Goal: Task Accomplishment & Management: Manage account settings

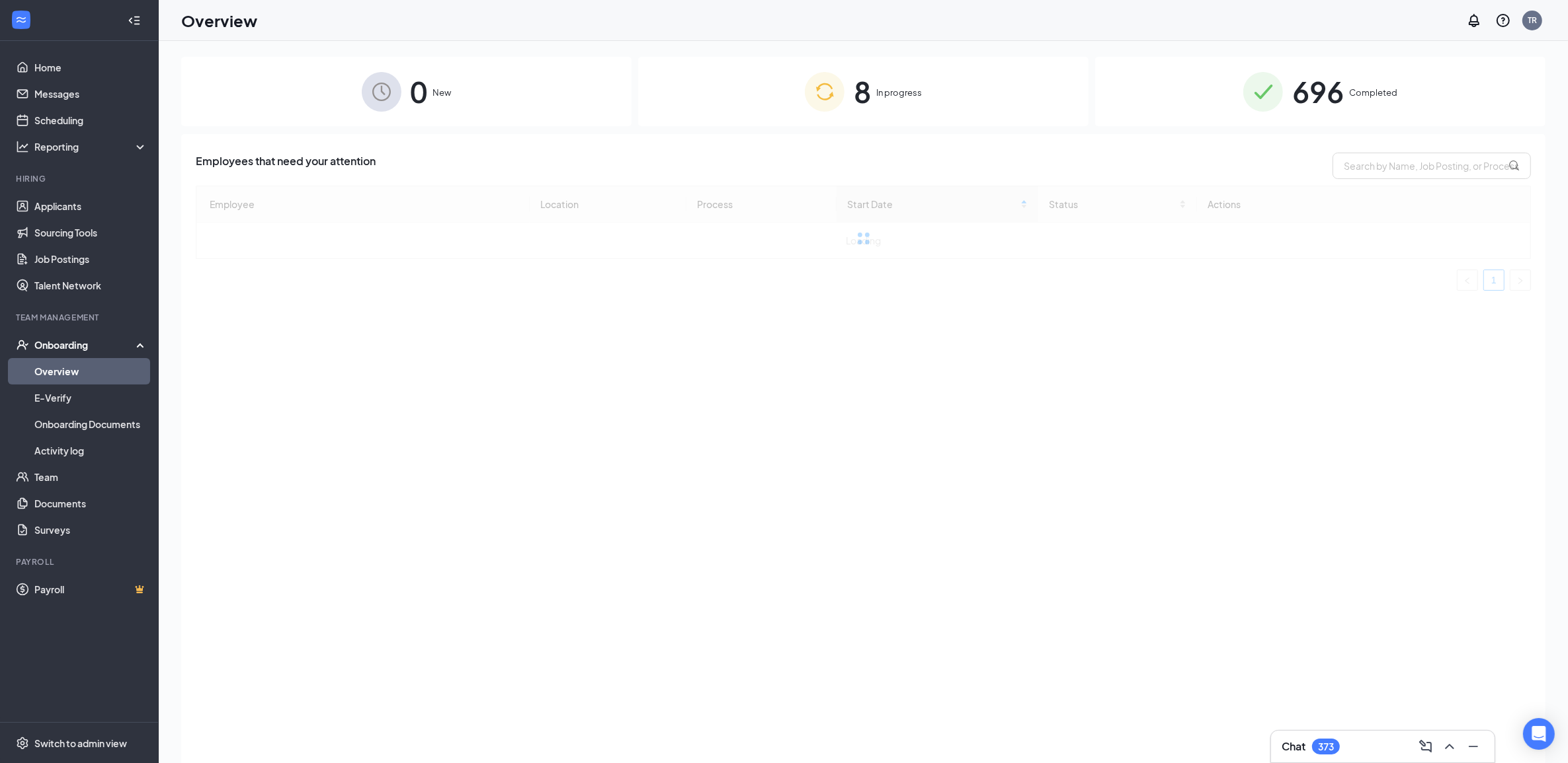
click at [694, 60] on div "8 In progress" at bounding box center [863, 91] width 450 height 69
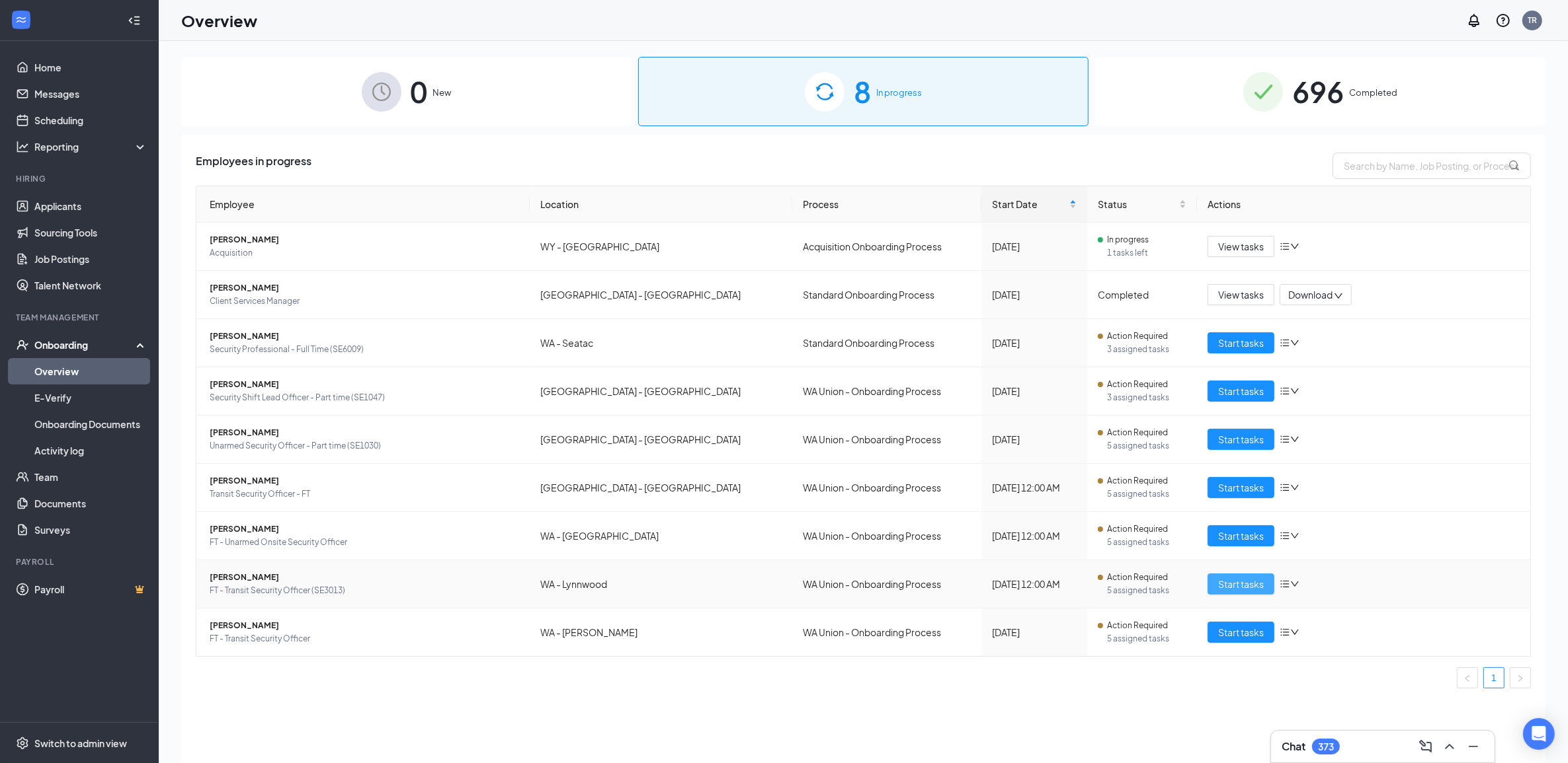
click at [1259, 590] on span "Start tasks" at bounding box center [1241, 583] width 46 height 14
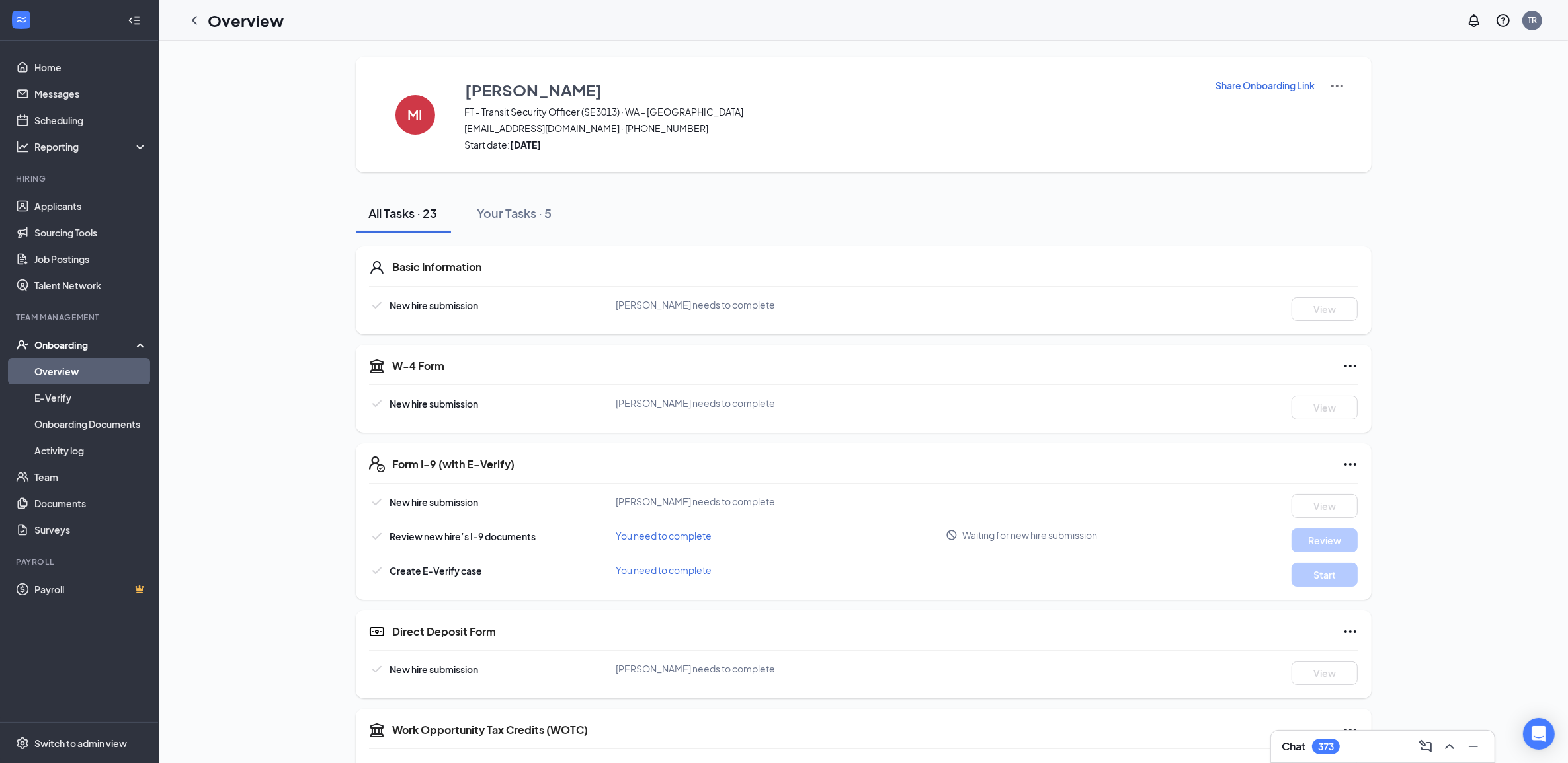
click at [1341, 83] on img at bounding box center [1337, 86] width 16 height 16
click at [1352, 114] on span "View details" at bounding box center [1335, 108] width 51 height 14
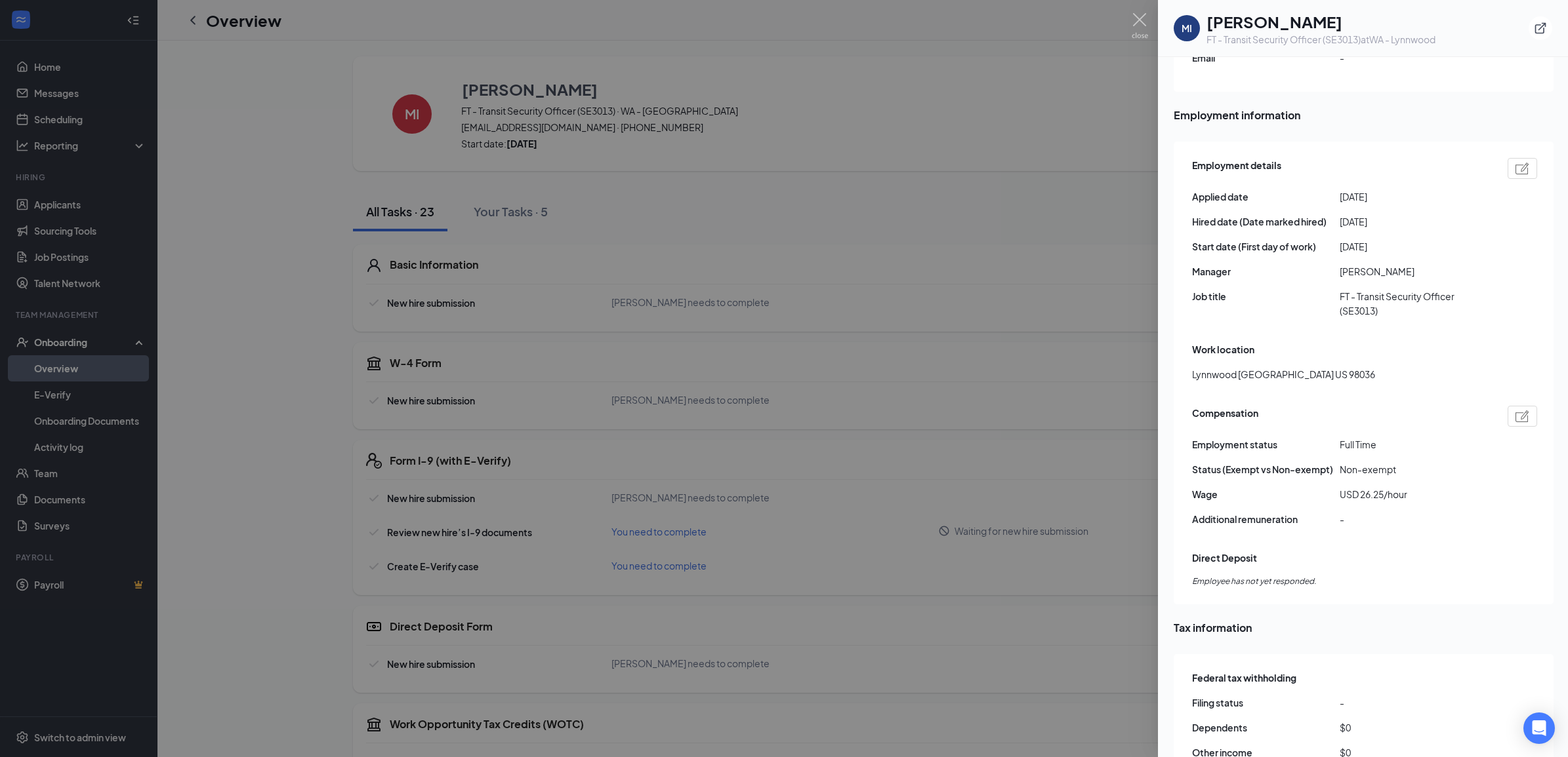
scroll to position [574, 0]
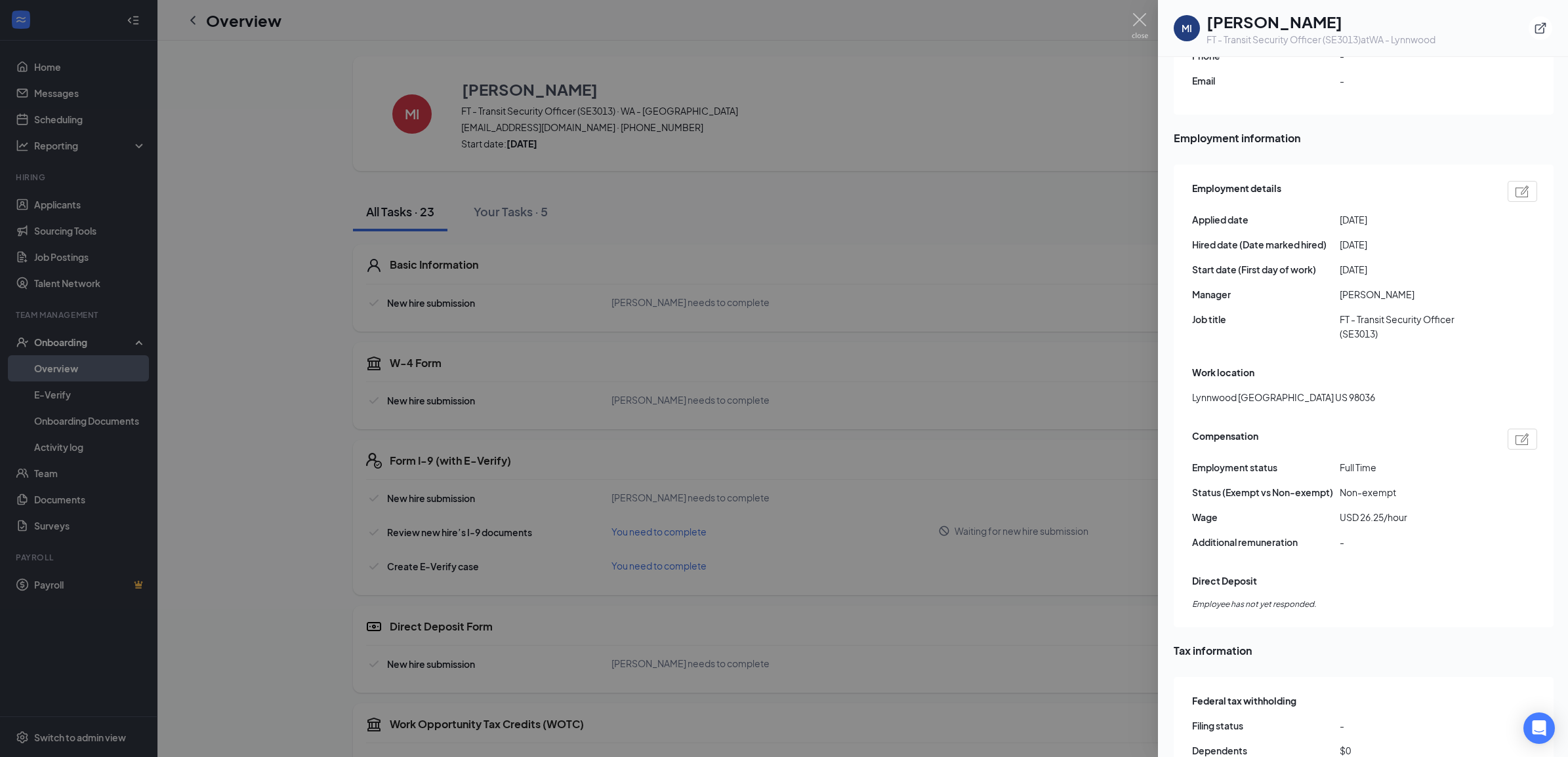
click at [1133, 18] on img at bounding box center [1140, 26] width 17 height 26
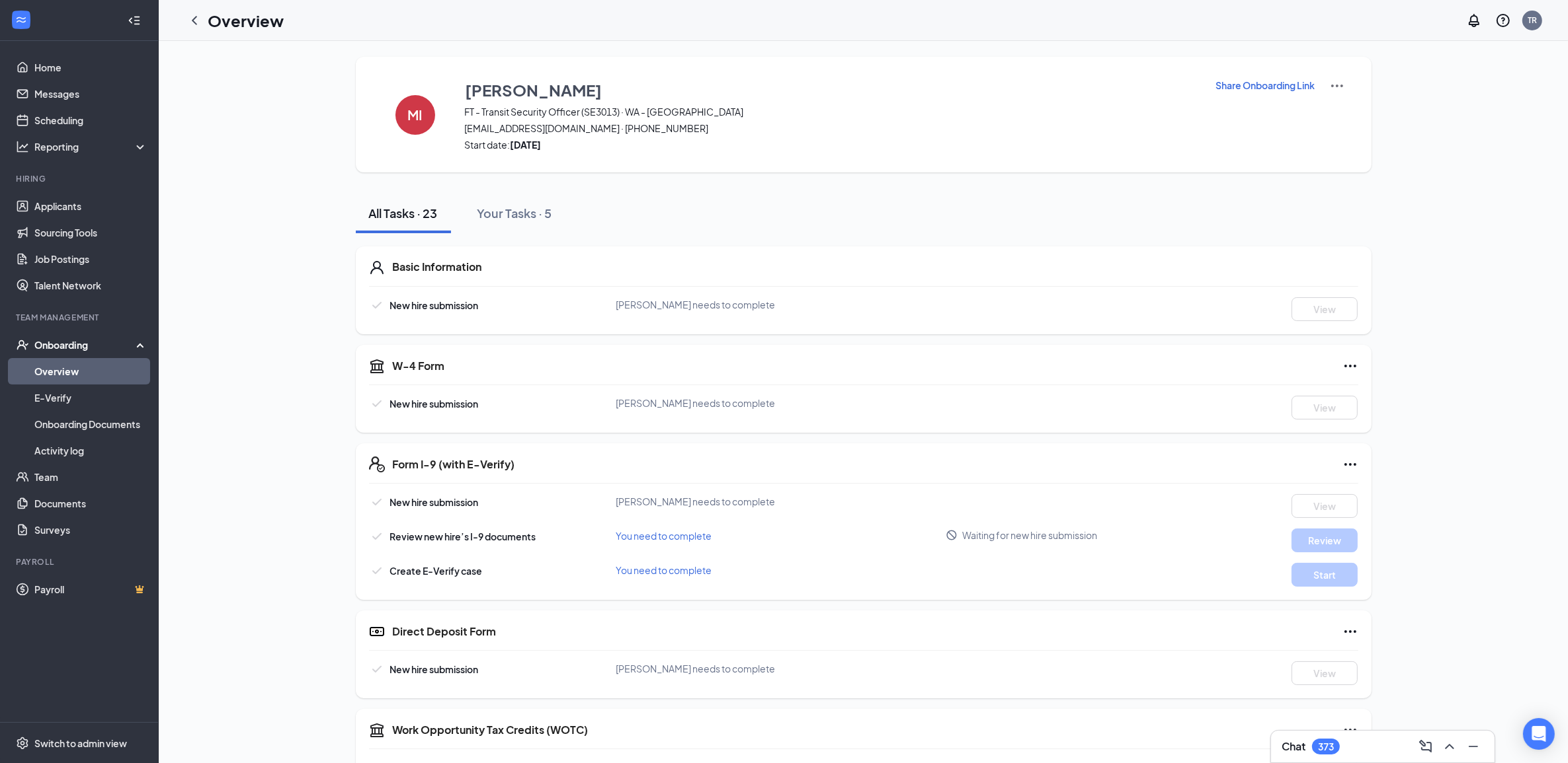
click at [1241, 87] on p "Share Onboarding Link" at bounding box center [1266, 85] width 100 height 13
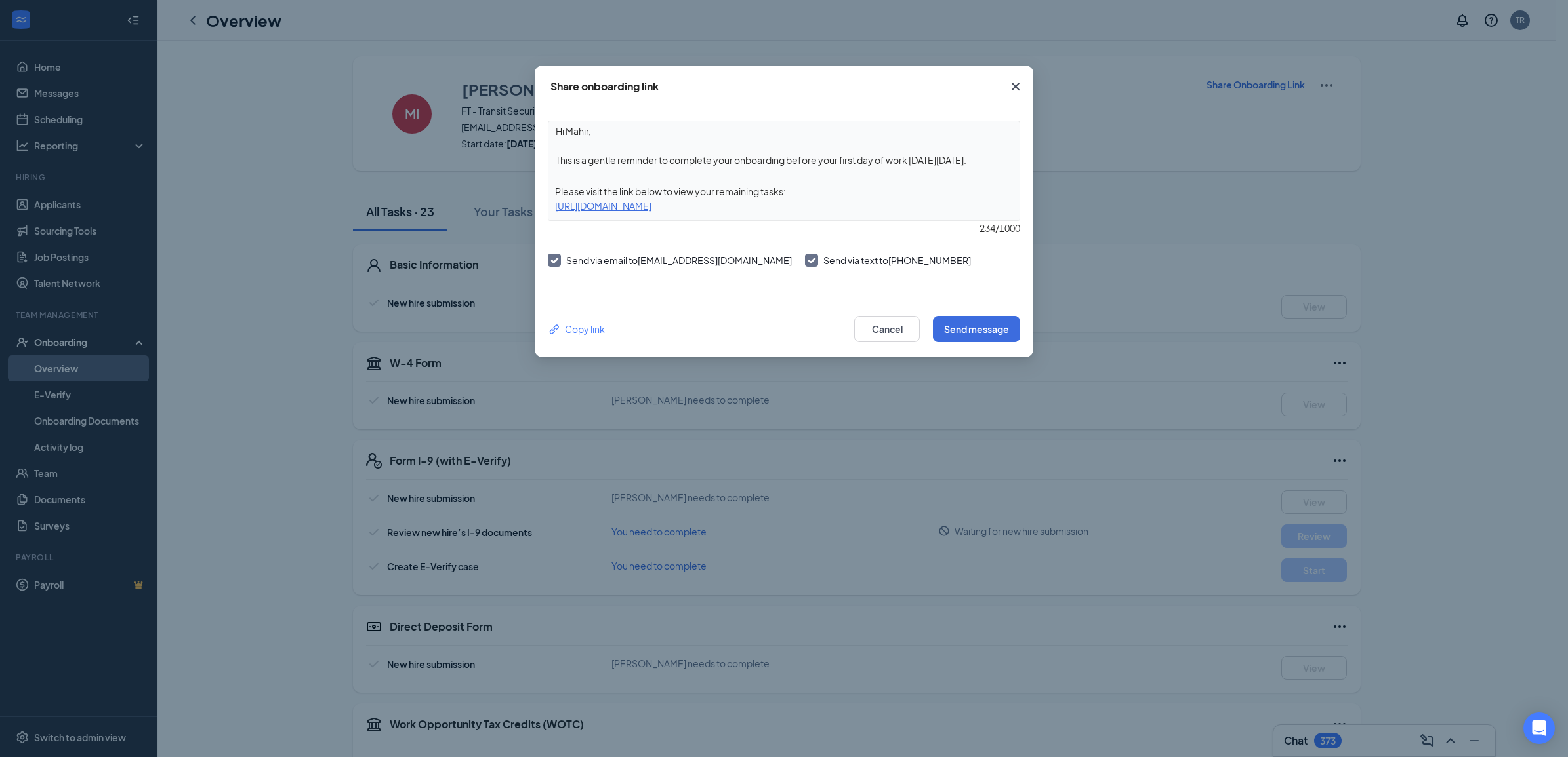
click at [591, 156] on textarea "Hi Mahir, This is a gentle reminder to complete your onboarding before your fir…" at bounding box center [783, 146] width 471 height 49
click at [592, 156] on textarea "Hi Mahir, This is a gentle reminder to complete your onboarding before your fir…" at bounding box center [783, 146] width 471 height 49
drag, startPoint x: 992, startPoint y: 162, endPoint x: 763, endPoint y: 168, distance: 229.1
click at [763, 168] on textarea "Hi Mahir, This is a reminder to complete your onboarding before your first day …" at bounding box center [783, 146] width 471 height 49
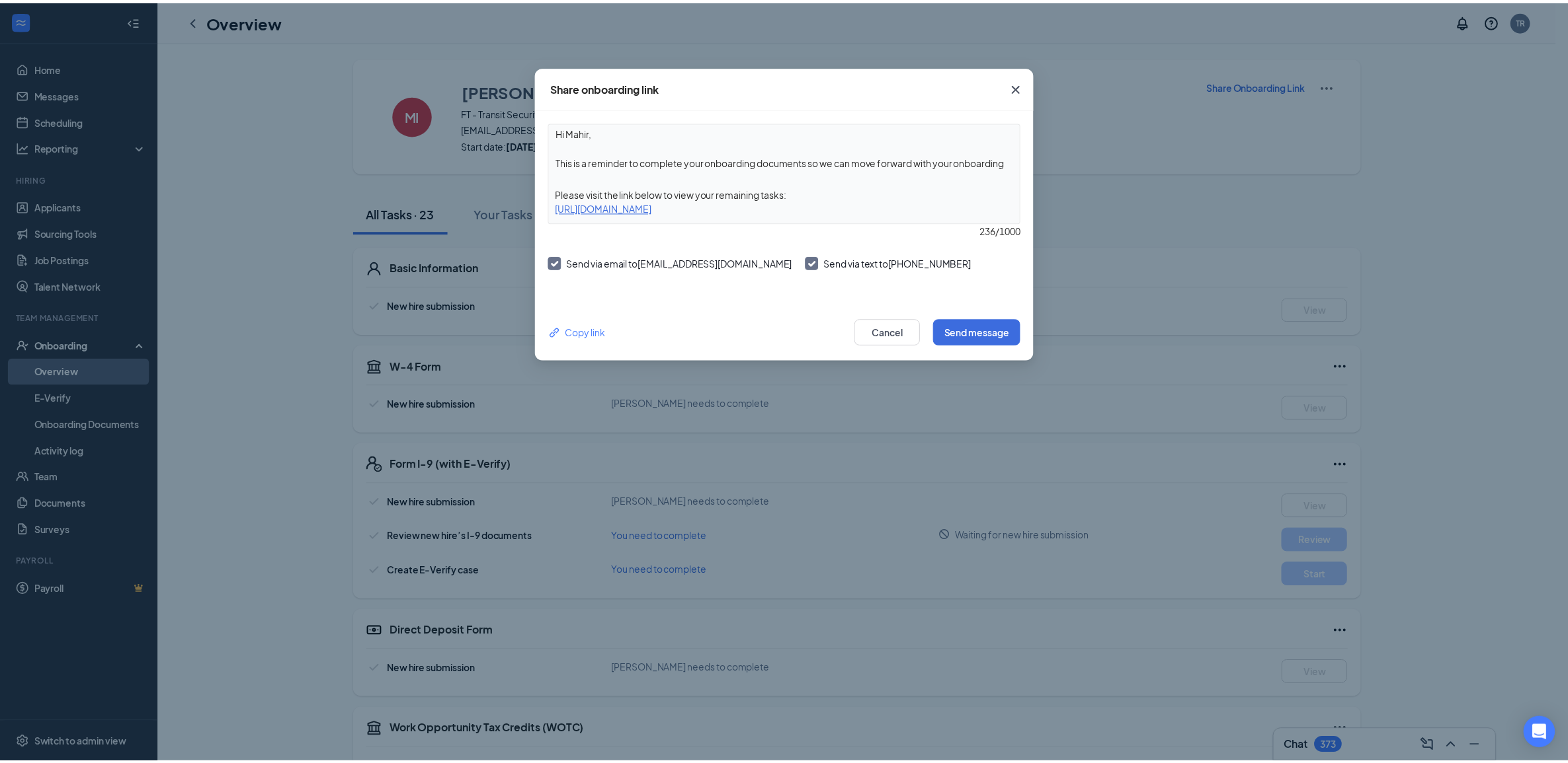
scroll to position [11, 0]
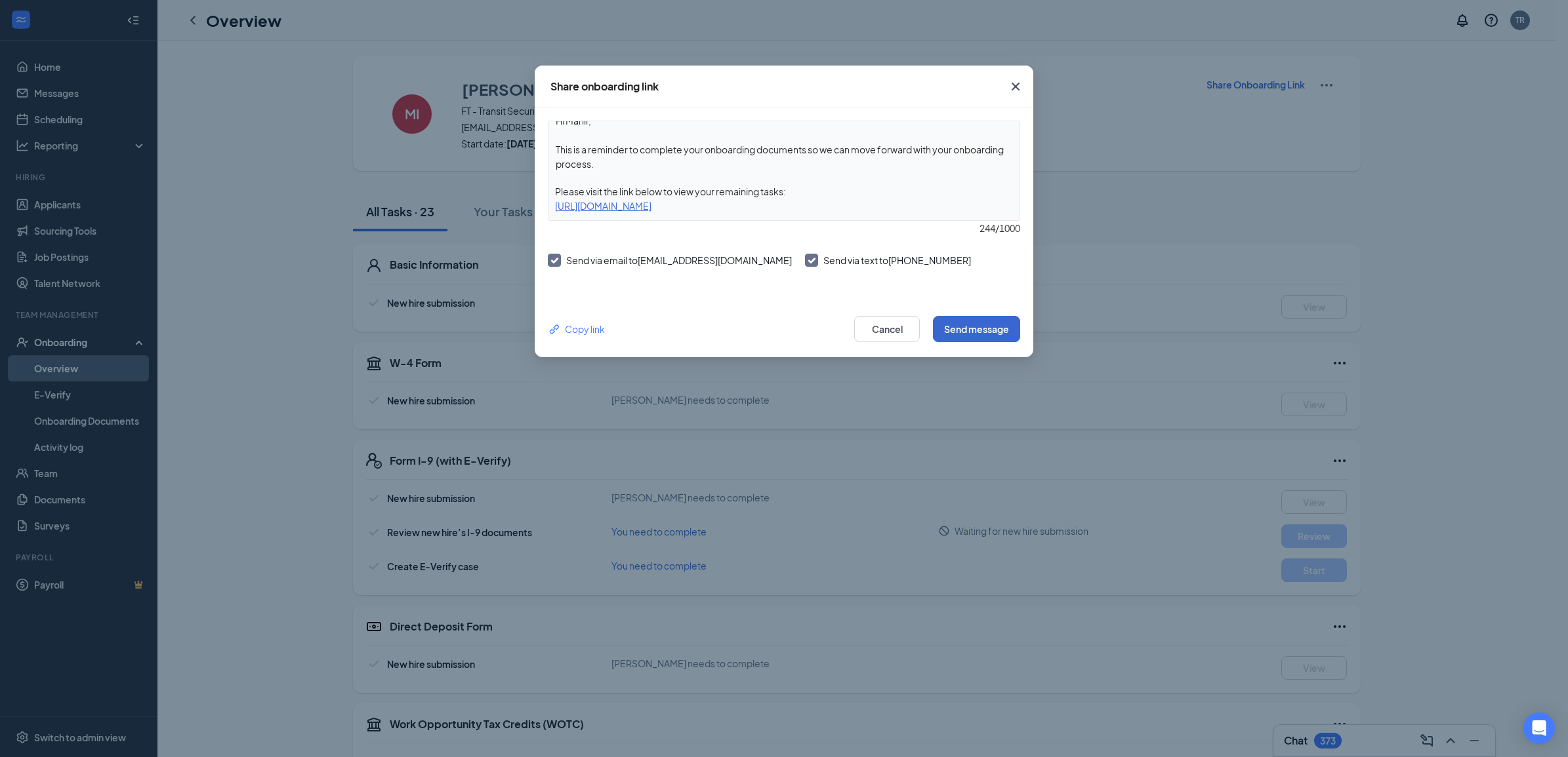
type textarea "Hi Mahir, This is a reminder to complete your onboarding documents so we can mo…"
click at [1000, 340] on button "Send message" at bounding box center [976, 329] width 87 height 26
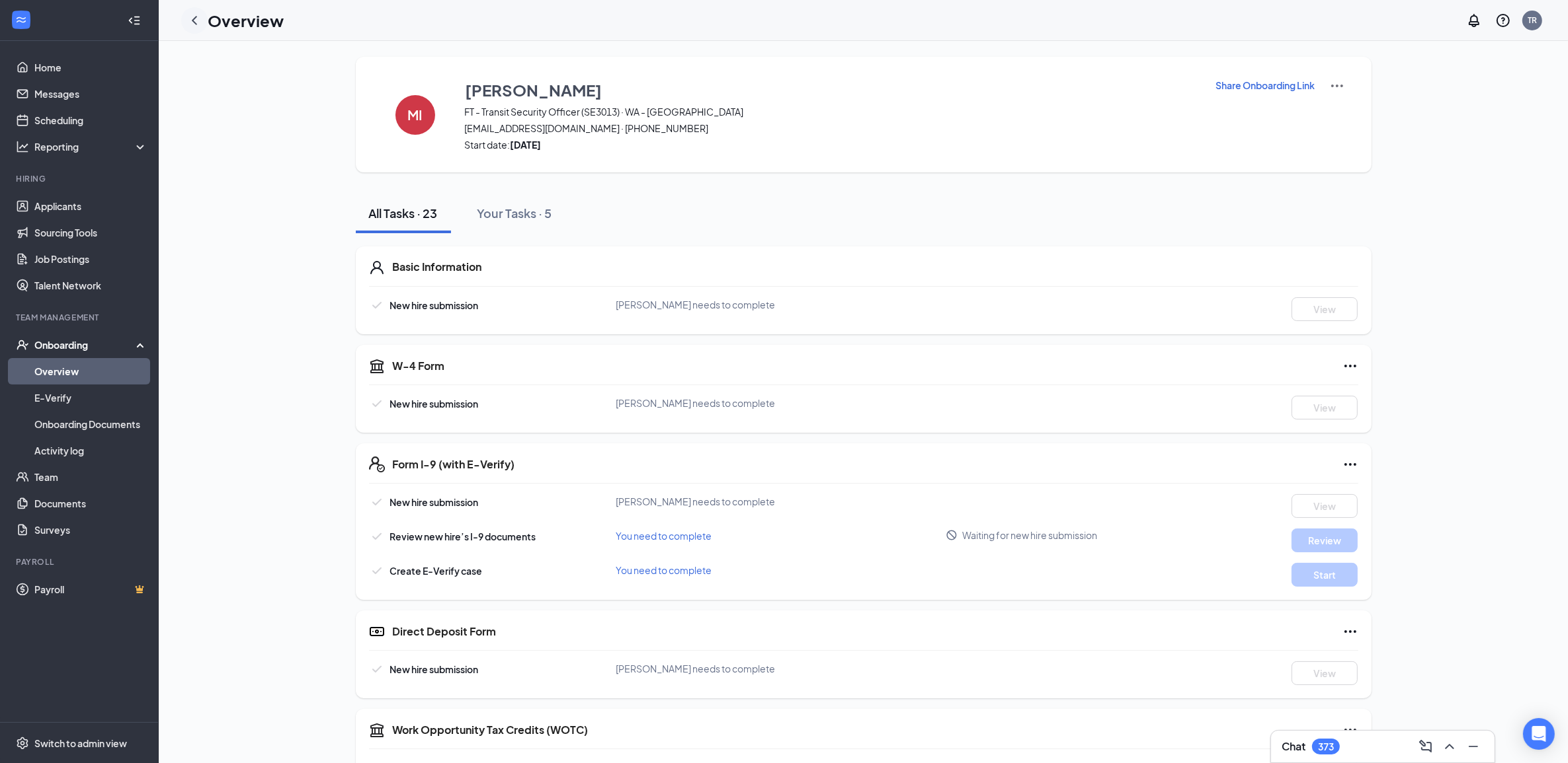
click at [192, 32] on div at bounding box center [194, 20] width 26 height 26
click at [202, 13] on div at bounding box center [194, 20] width 26 height 26
click at [197, 15] on icon "ChevronLeft" at bounding box center [194, 20] width 16 height 16
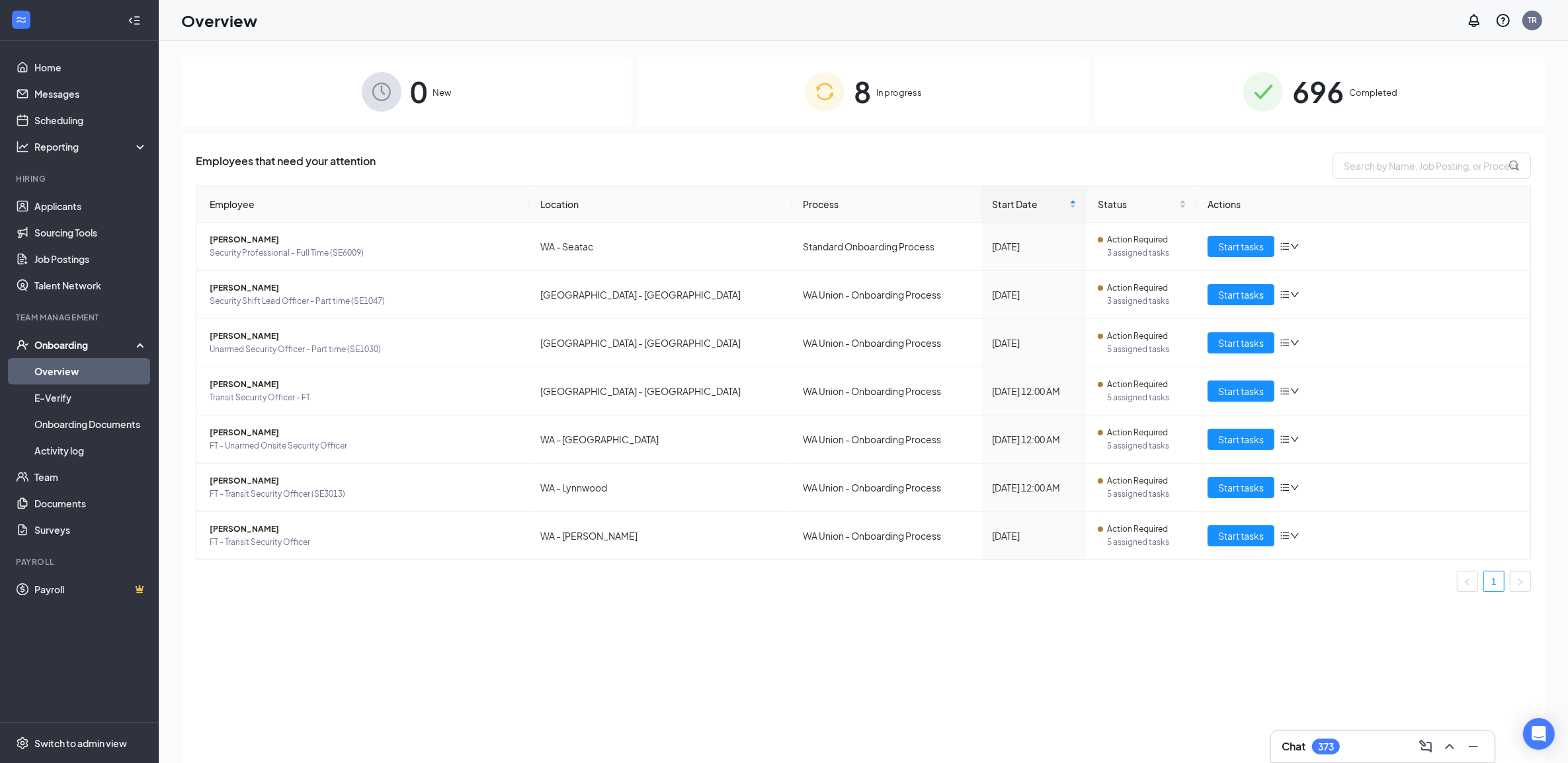
click at [770, 78] on div "8 In progress" at bounding box center [863, 91] width 450 height 69
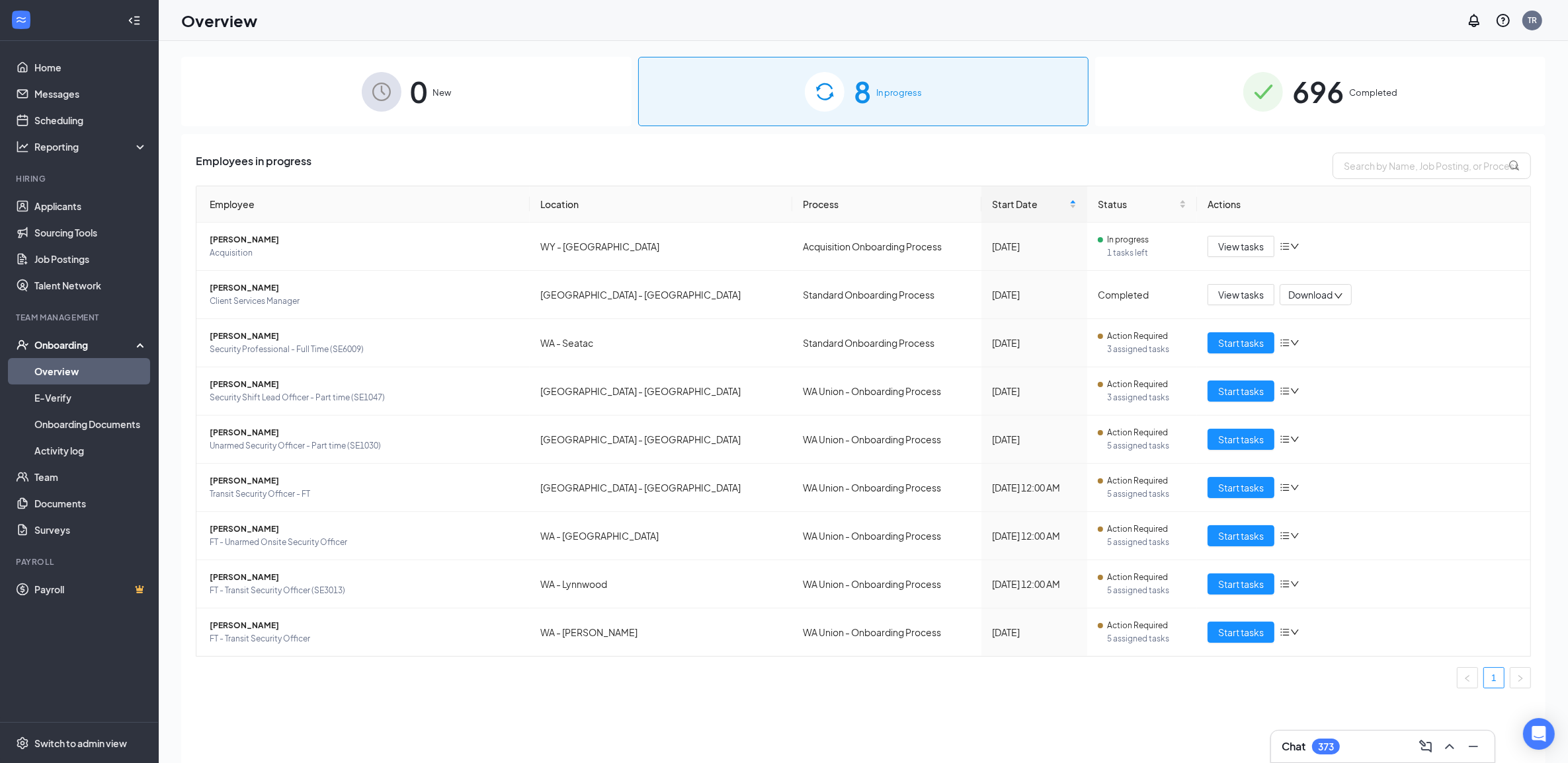
click at [374, 90] on img at bounding box center [381, 91] width 40 height 40
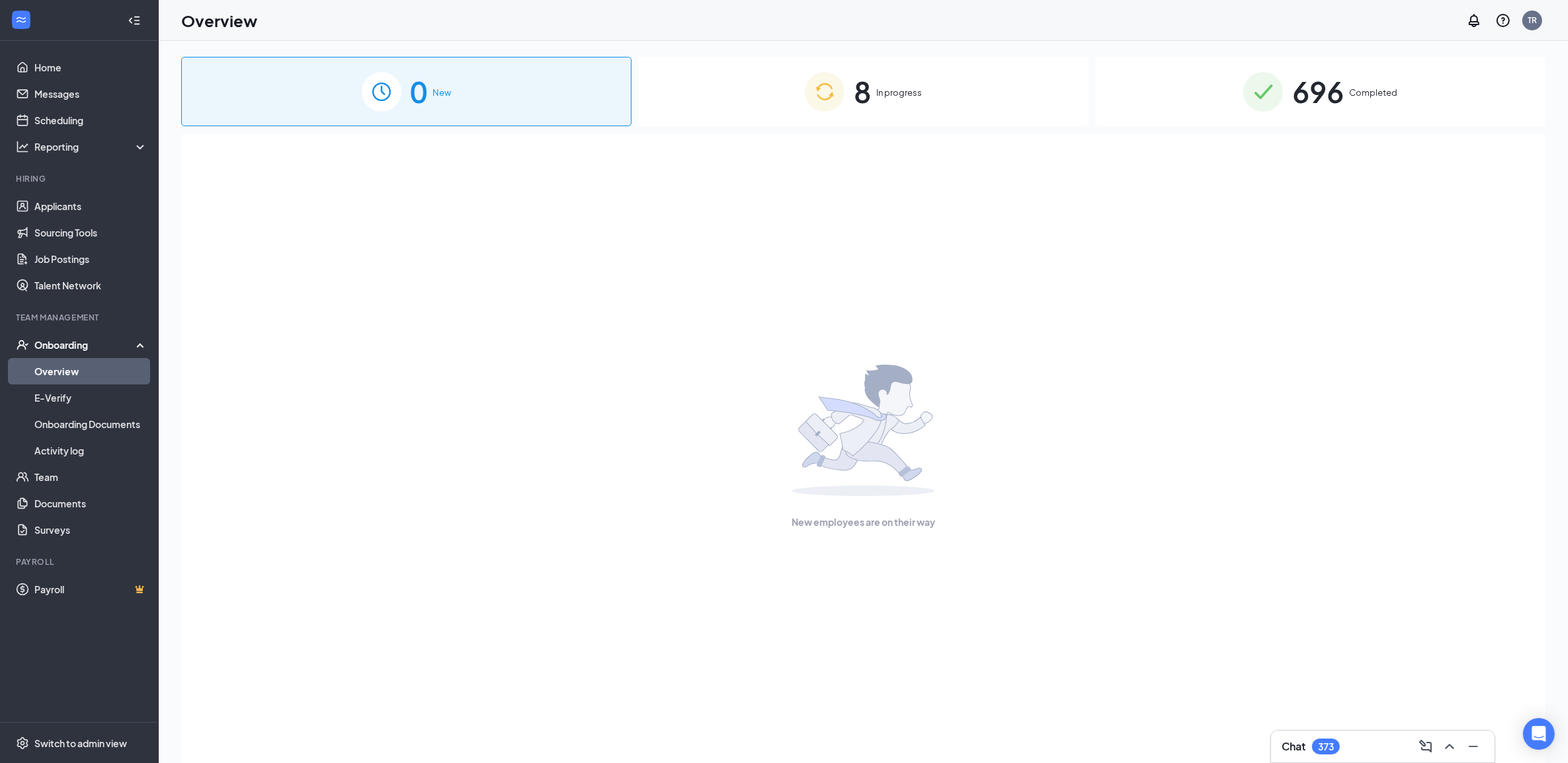
drag, startPoint x: 943, startPoint y: 110, endPoint x: 928, endPoint y: 381, distance: 271.4
click at [942, 110] on div "8 In progress" at bounding box center [863, 91] width 450 height 69
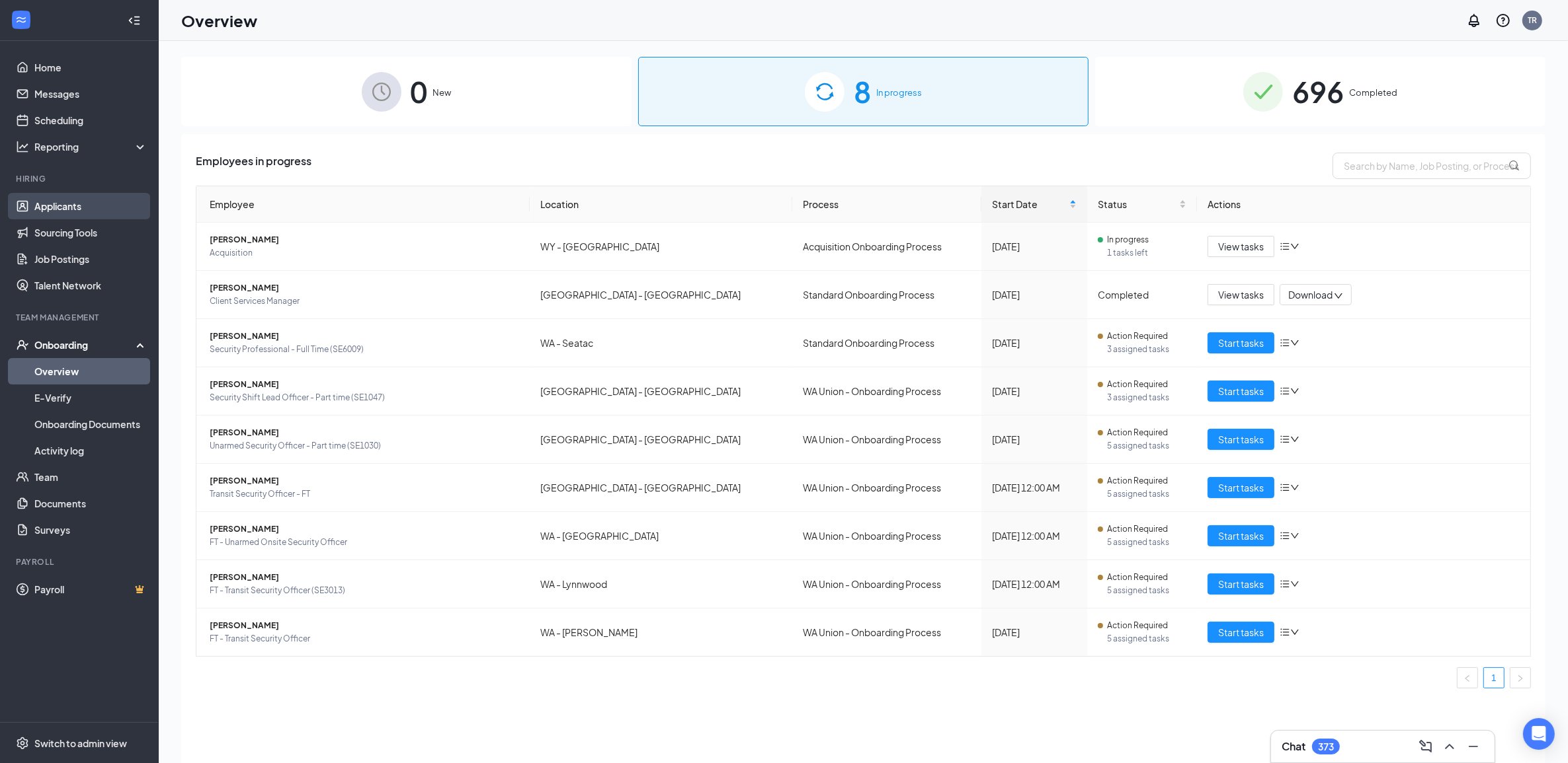
click at [121, 207] on link "Applicants" at bounding box center [91, 206] width 113 height 26
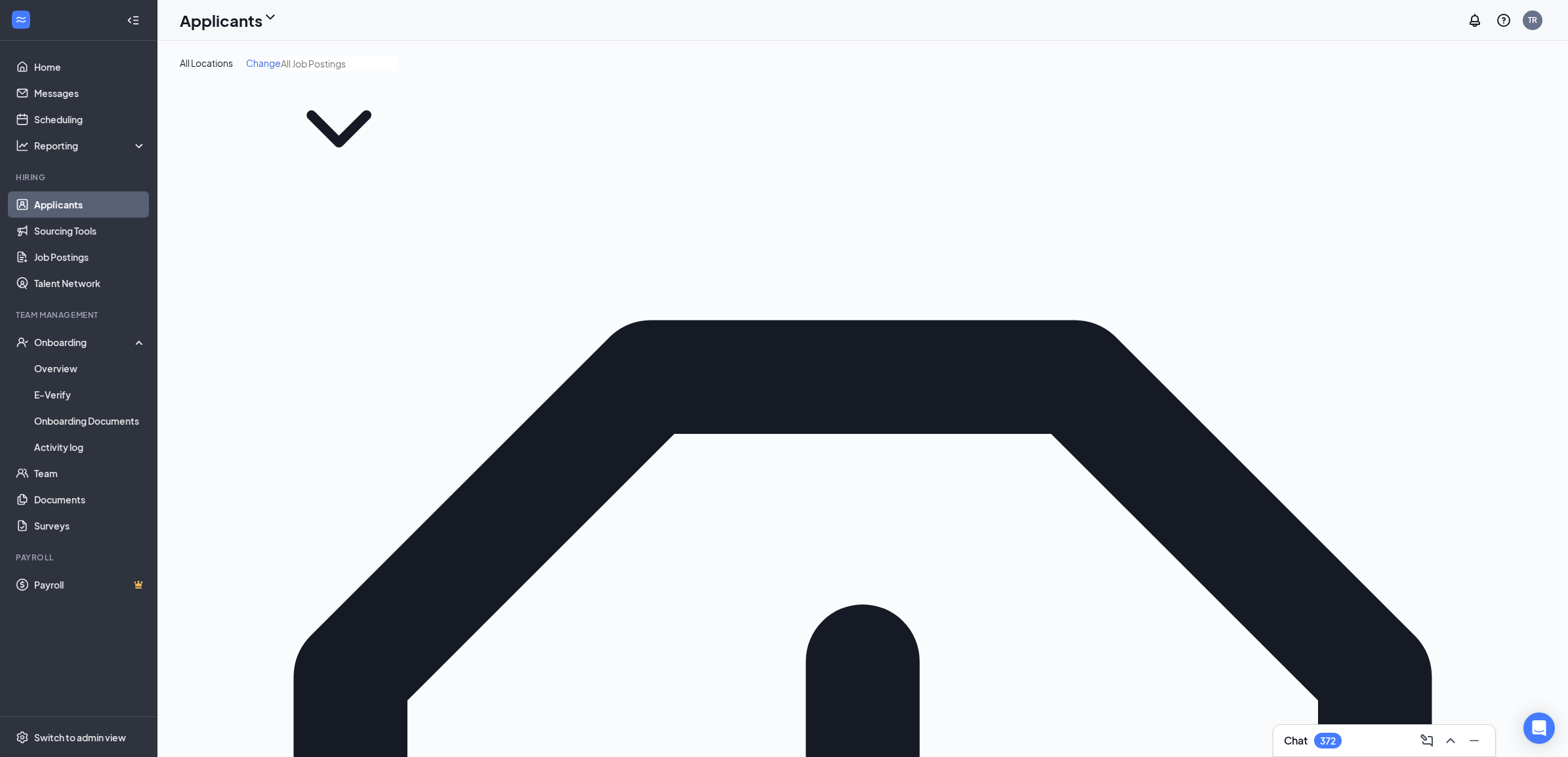
type input "blair"
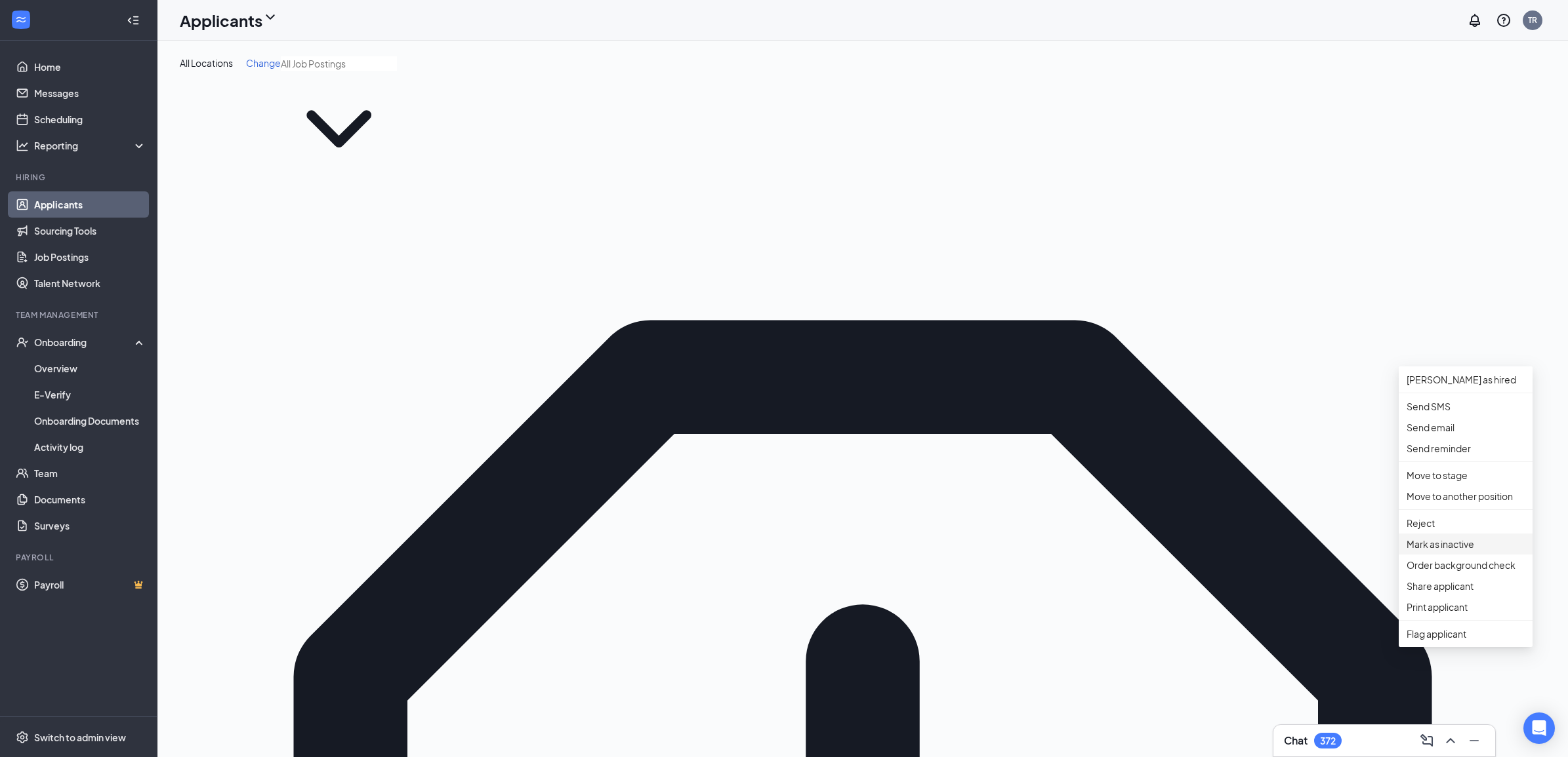
click at [1477, 555] on li "Mark as inactive" at bounding box center [1465, 544] width 134 height 21
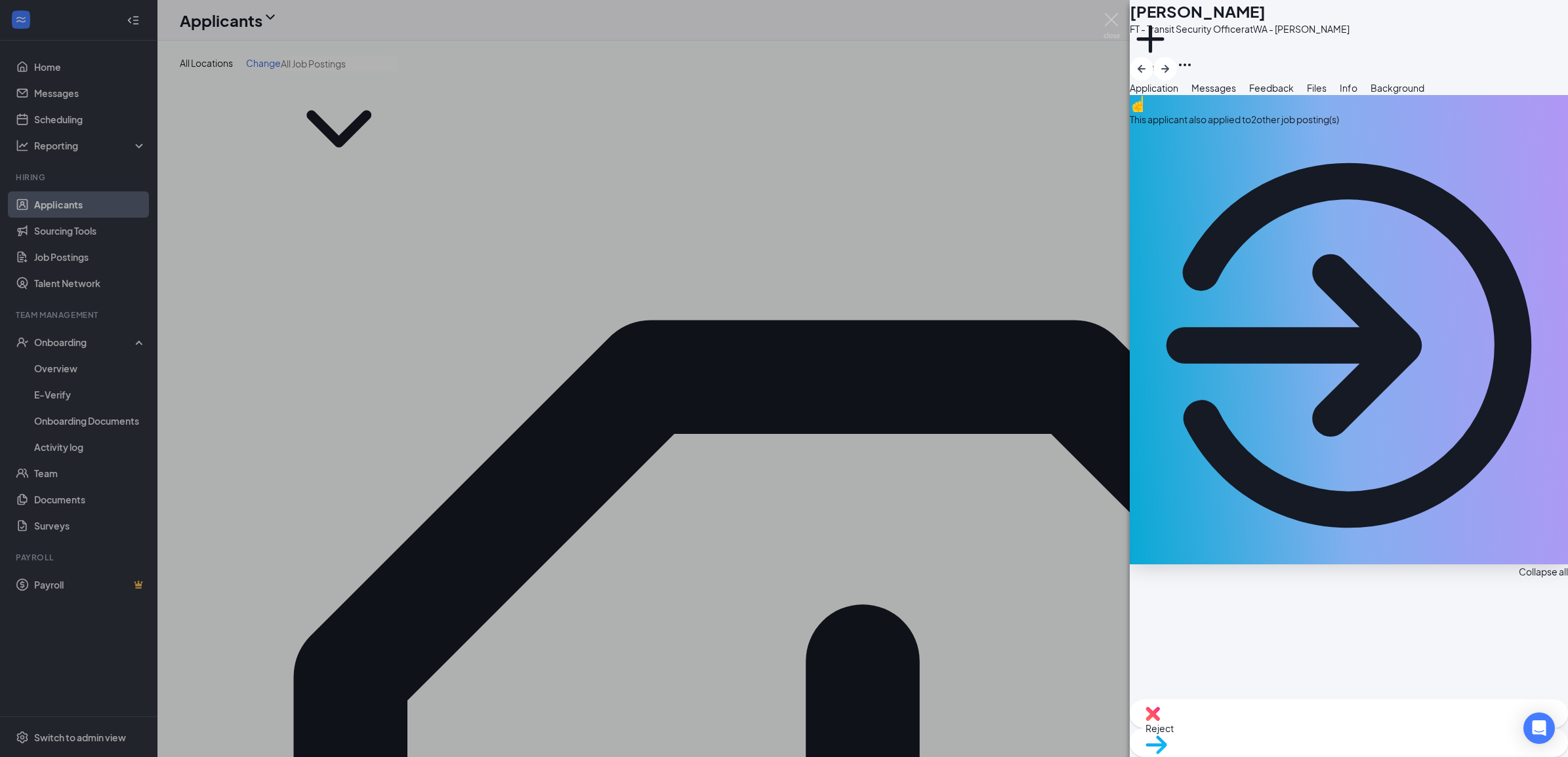
click at [1294, 95] on div "Feedback" at bounding box center [1271, 87] width 44 height 14
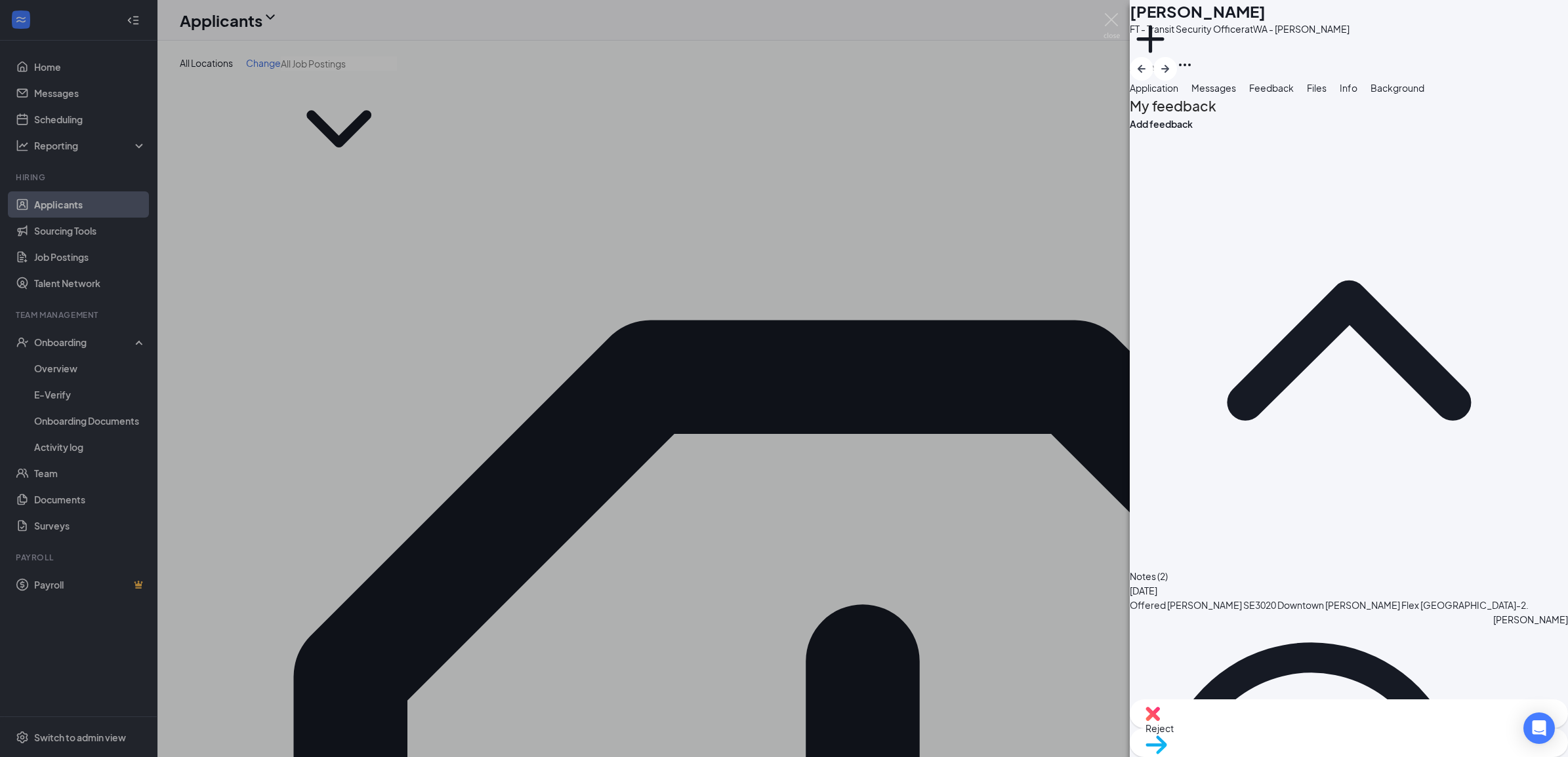
click at [1236, 95] on button "Messages" at bounding box center [1213, 87] width 44 height 14
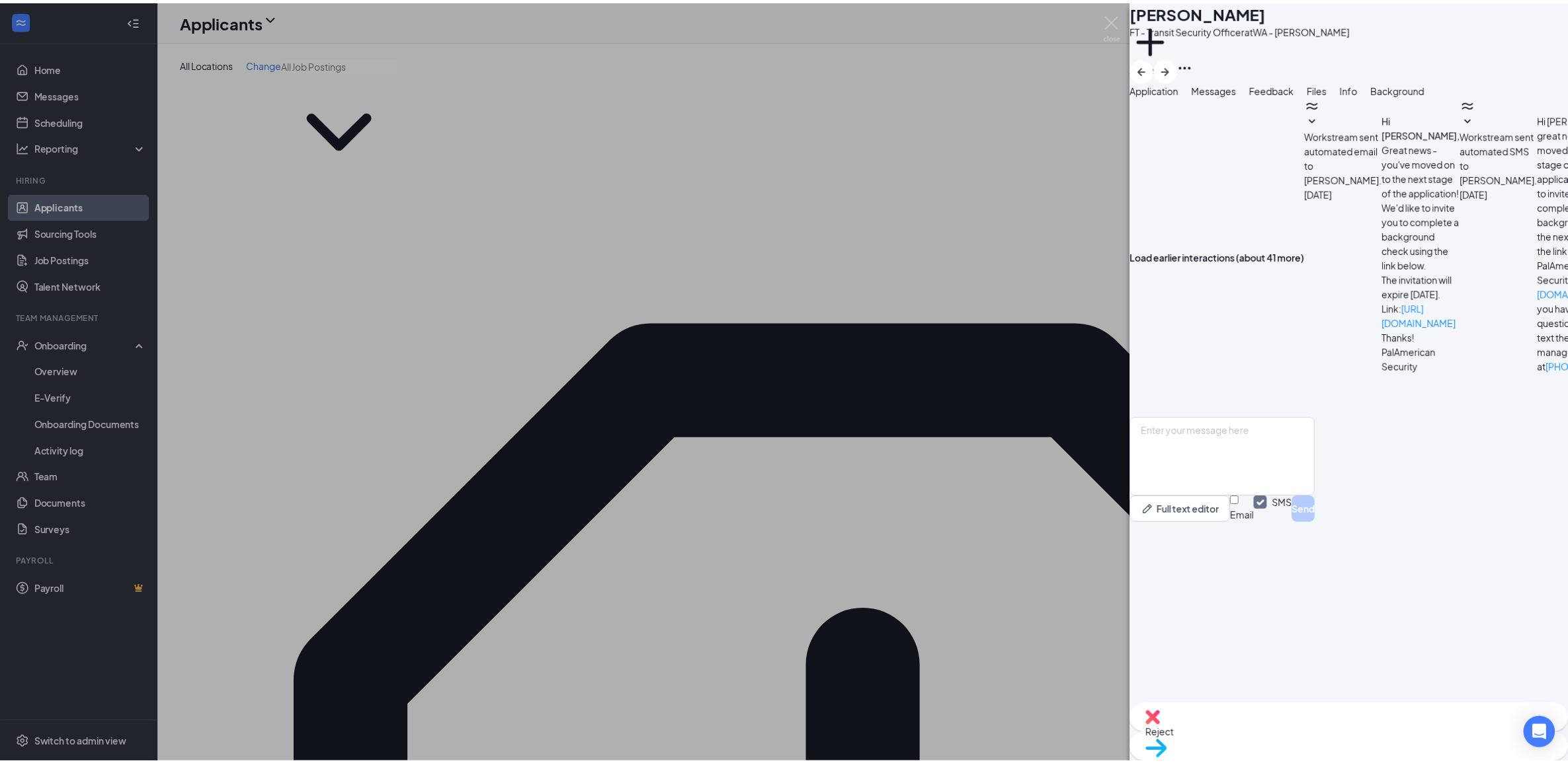
scroll to position [384, 0]
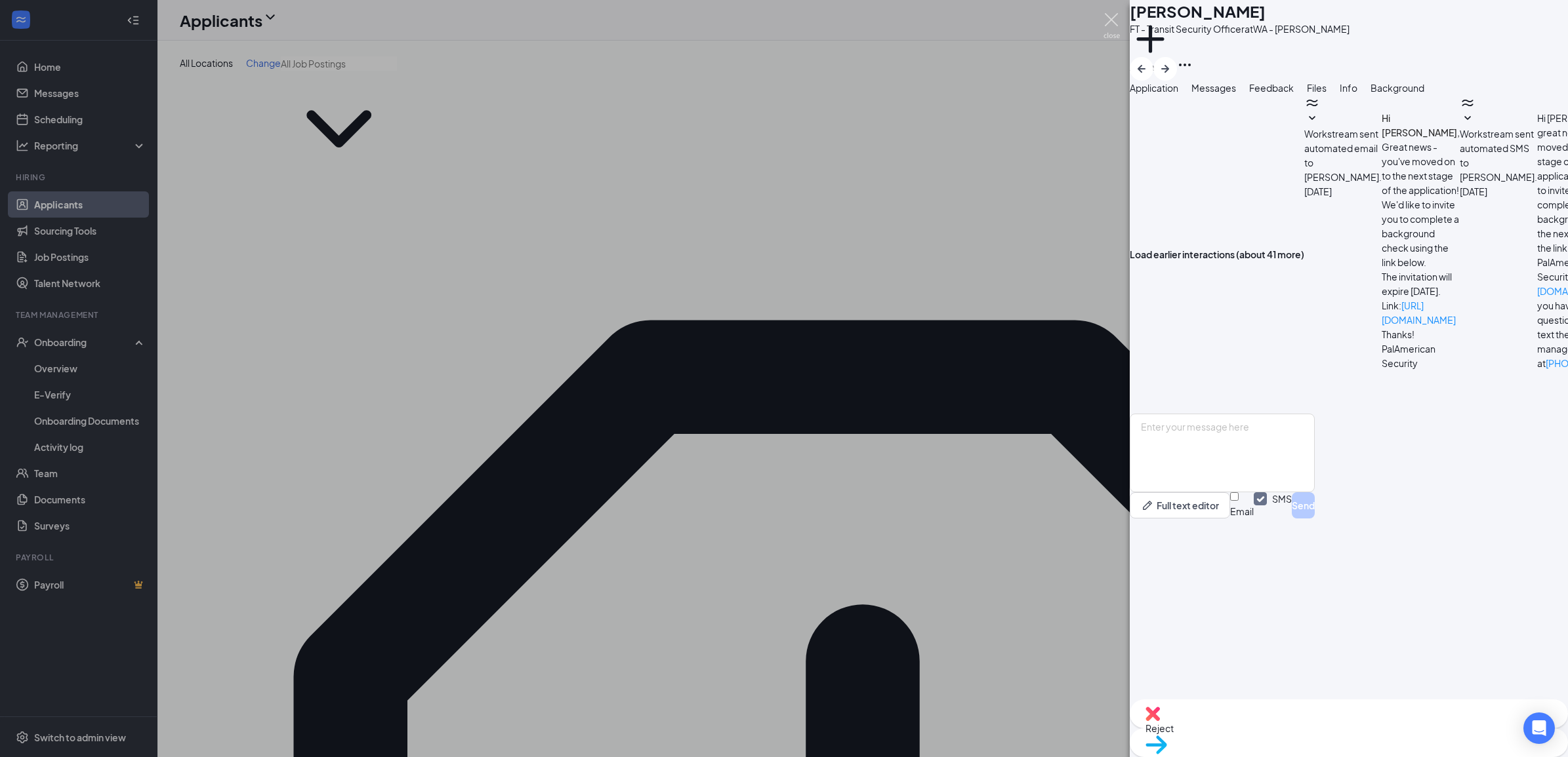
click at [1119, 15] on img at bounding box center [1112, 26] width 17 height 26
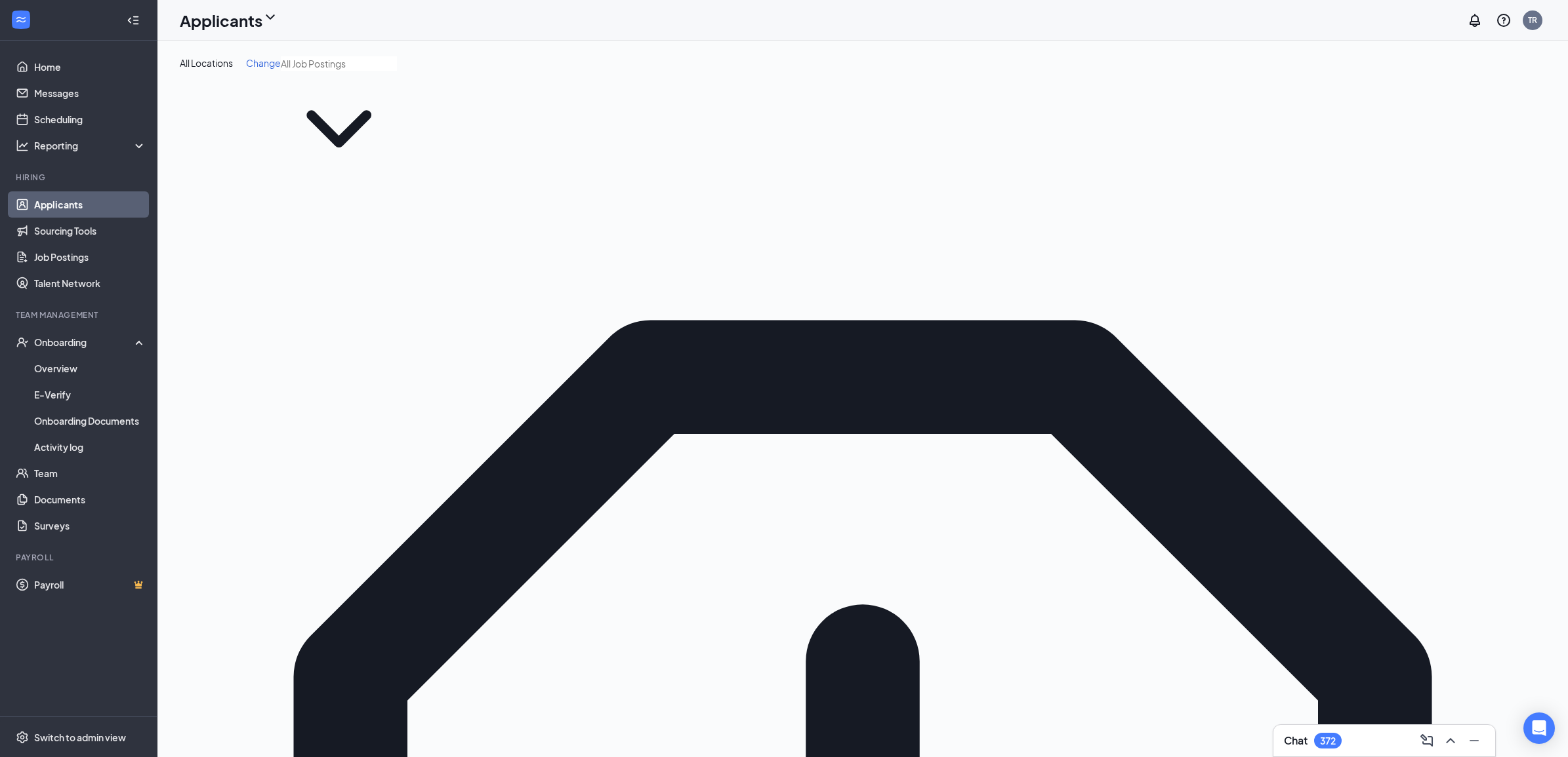
drag, startPoint x: 1525, startPoint y: 345, endPoint x: 1529, endPoint y: 355, distance: 10.8
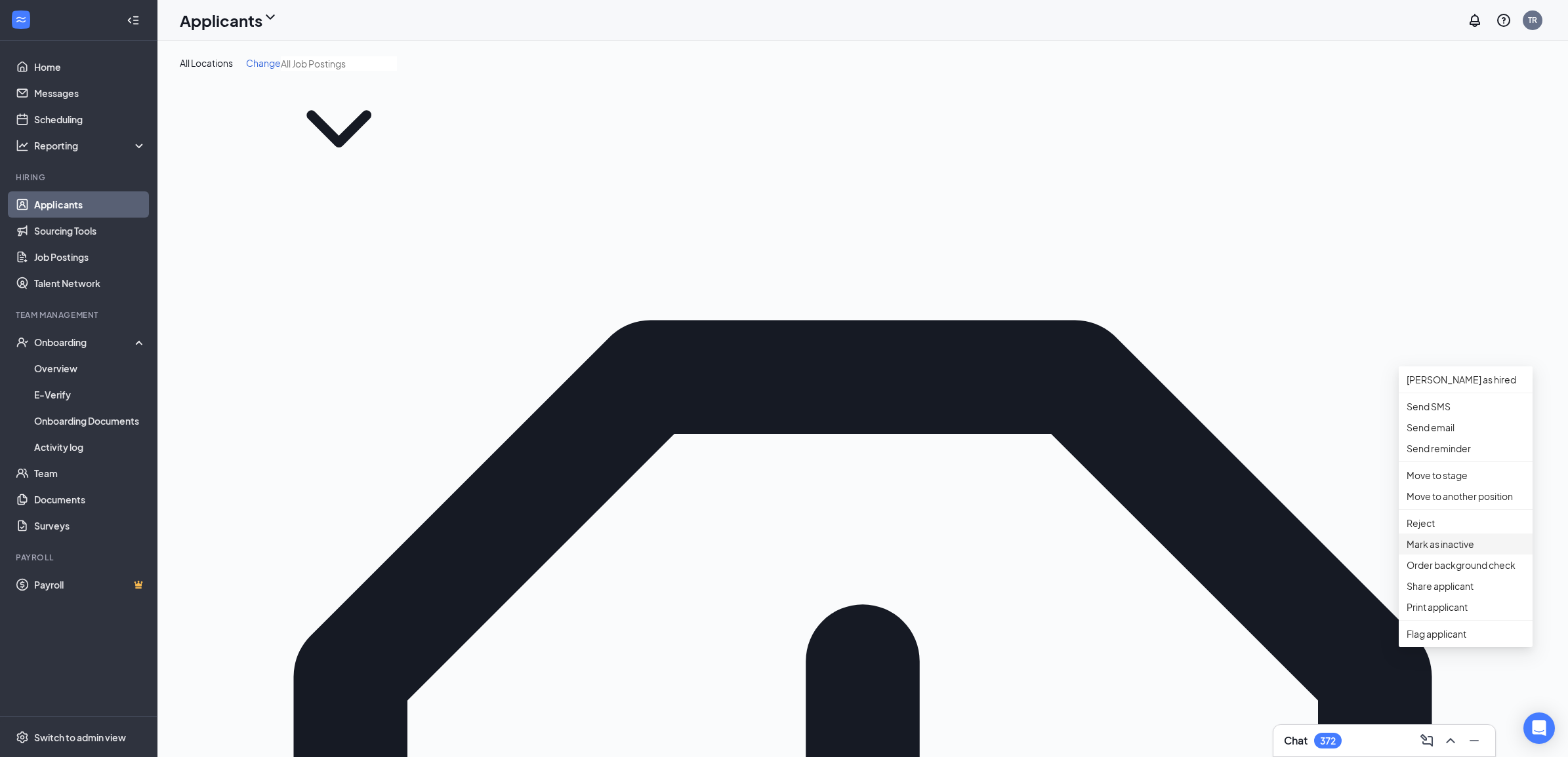
drag, startPoint x: 1447, startPoint y: 578, endPoint x: 1444, endPoint y: 615, distance: 37.1
click at [1447, 530] on p "Reject" at bounding box center [1465, 523] width 118 height 14
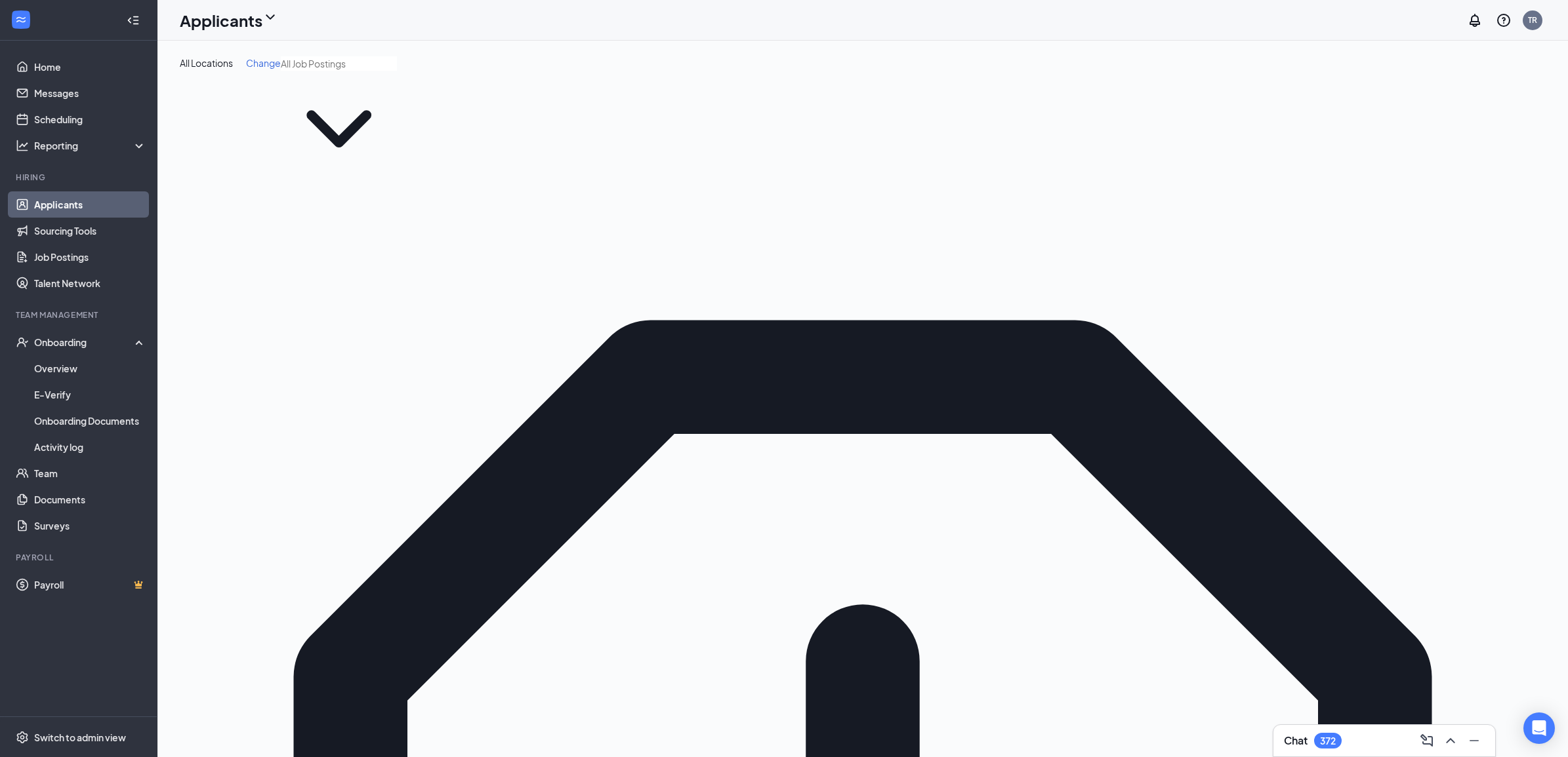
drag, startPoint x: 624, startPoint y: 418, endPoint x: 775, endPoint y: 555, distance: 203.9
checkbox input "true"
drag, startPoint x: 1434, startPoint y: 251, endPoint x: 963, endPoint y: 259, distance: 471.1
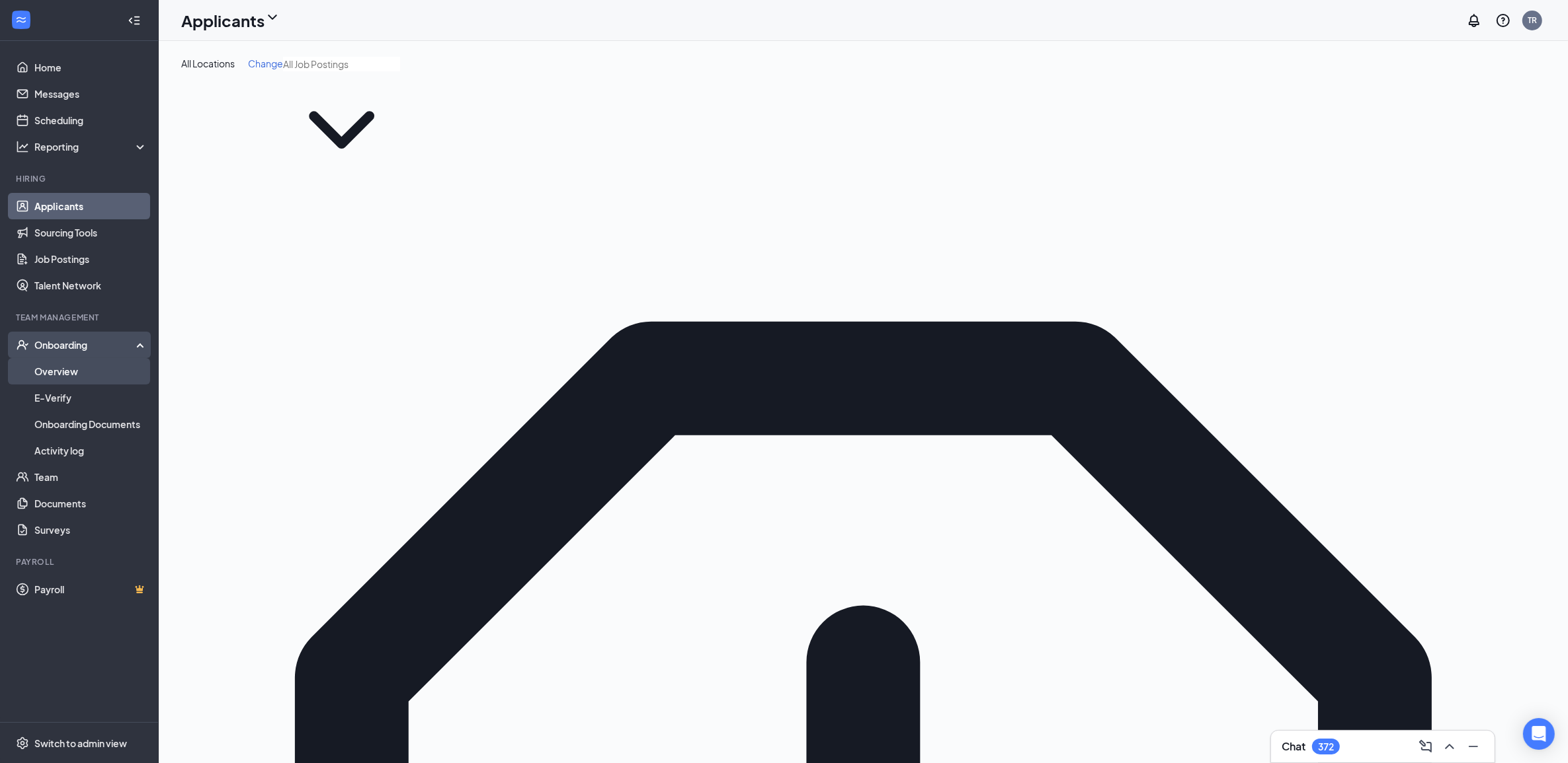
click at [106, 363] on link "Overview" at bounding box center [91, 371] width 113 height 26
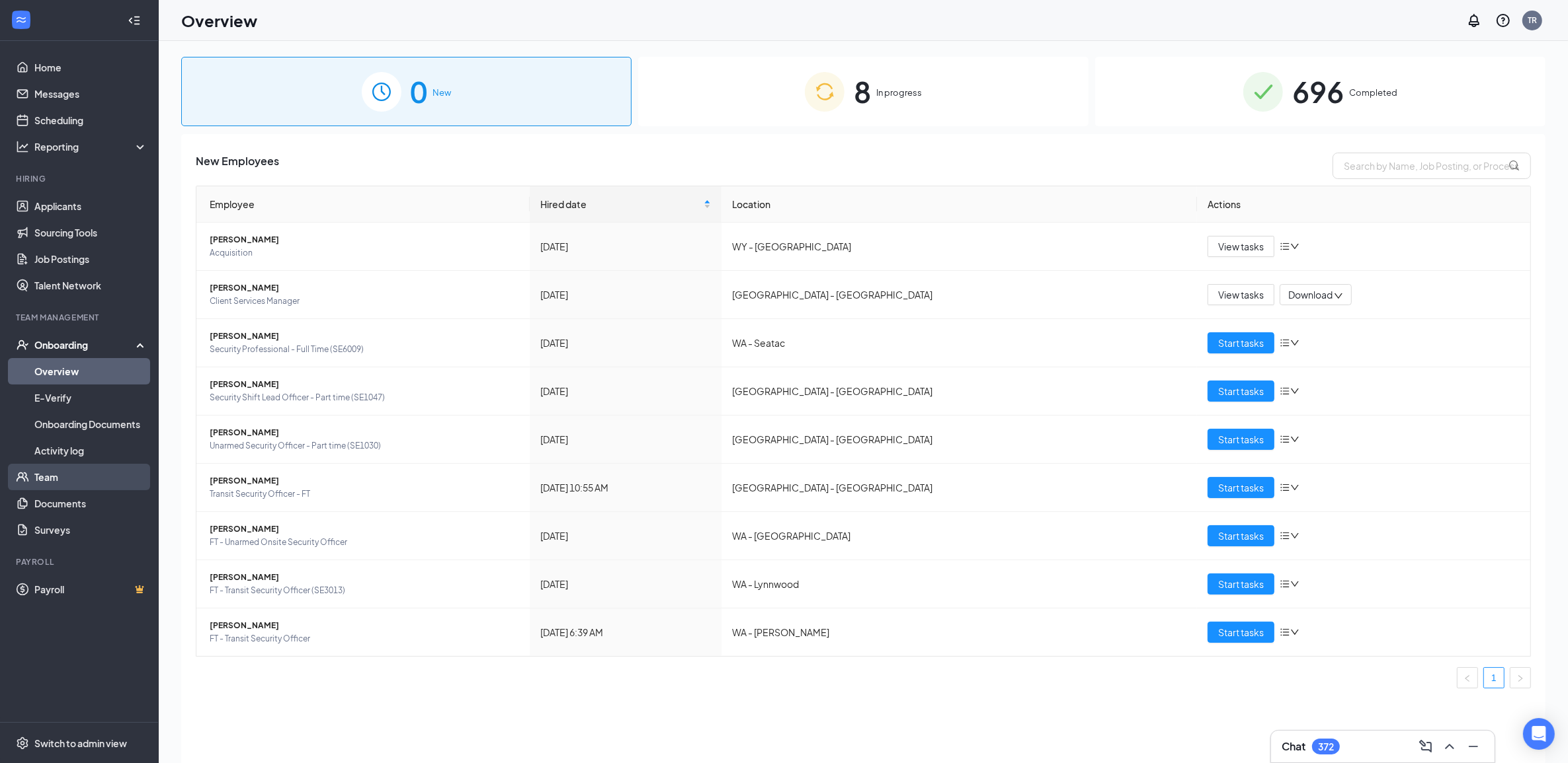
click at [109, 485] on link "Team" at bounding box center [91, 476] width 113 height 26
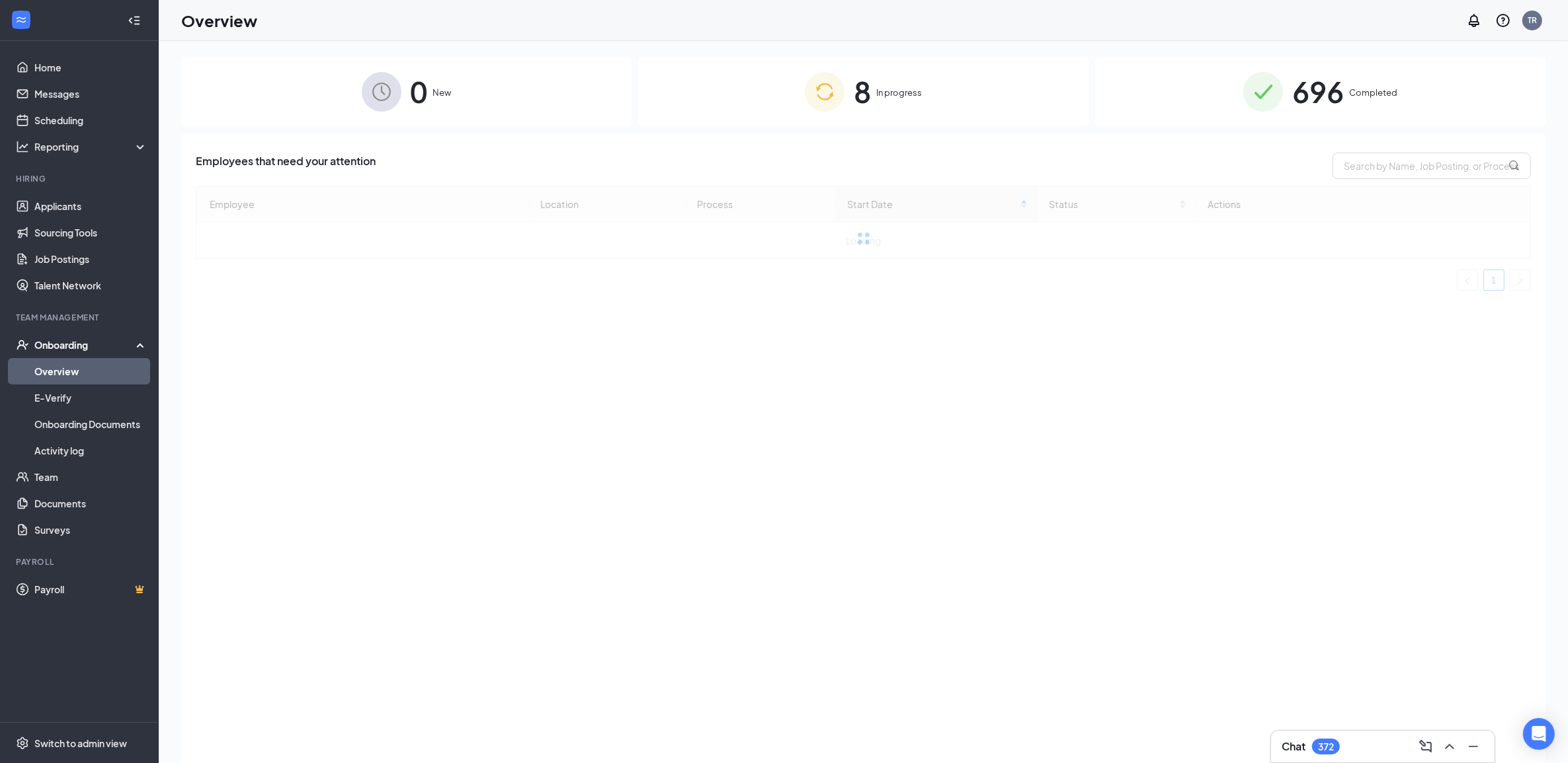
click at [939, 99] on div "8 In progress" at bounding box center [863, 91] width 450 height 69
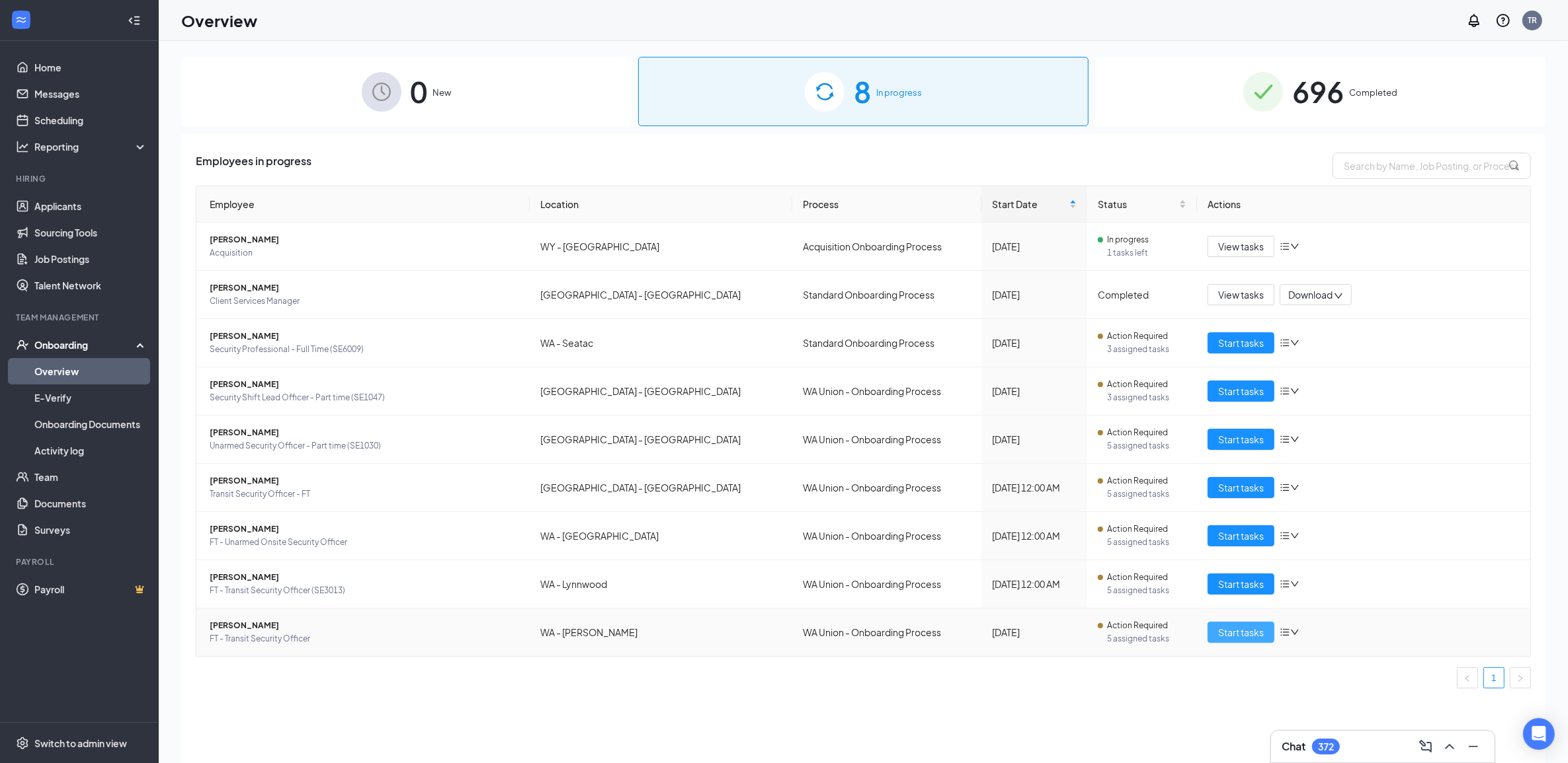
click at [1230, 632] on span "Start tasks" at bounding box center [1241, 632] width 46 height 14
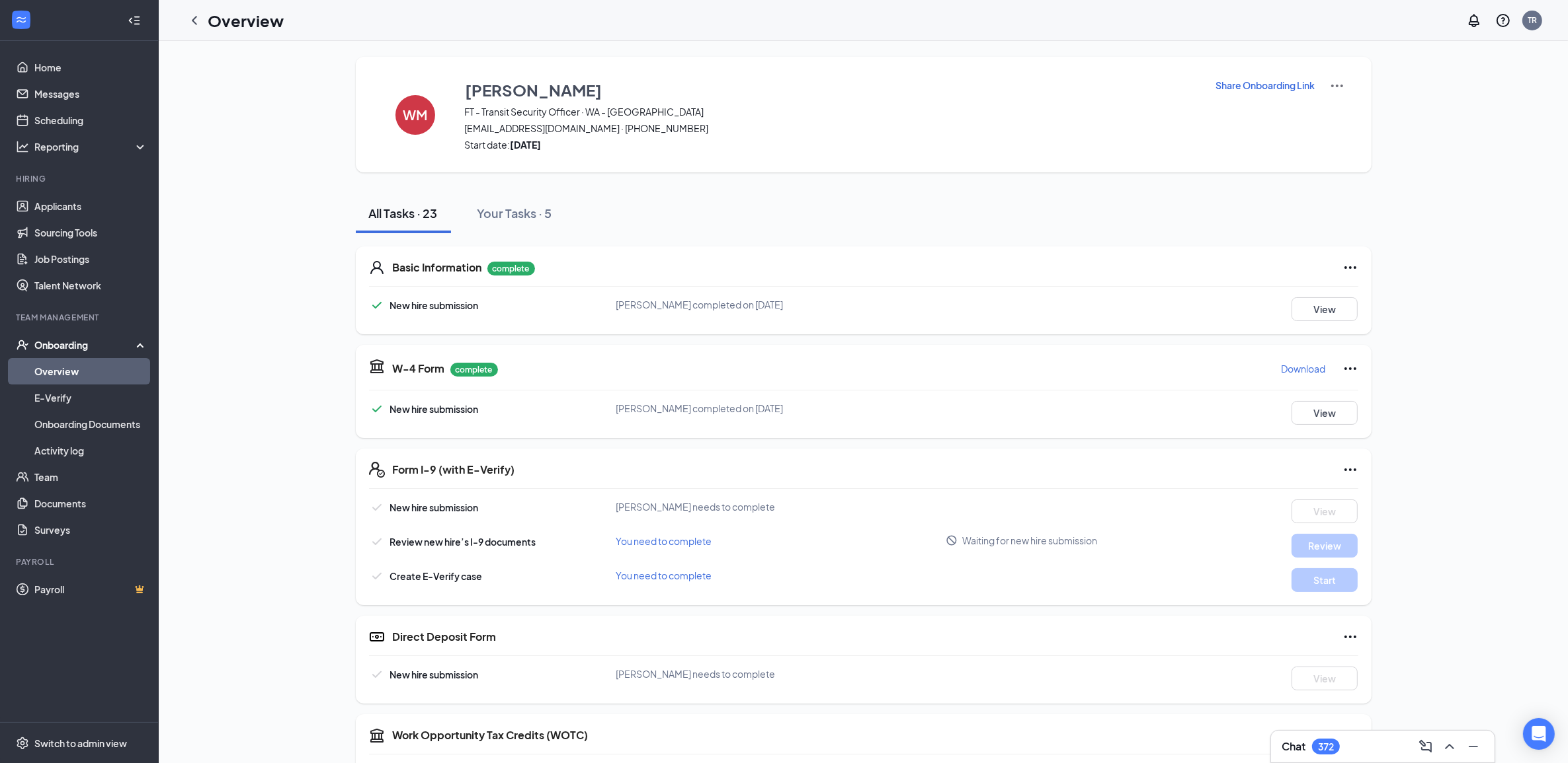
click at [1285, 81] on p "Share Onboarding Link" at bounding box center [1266, 85] width 100 height 13
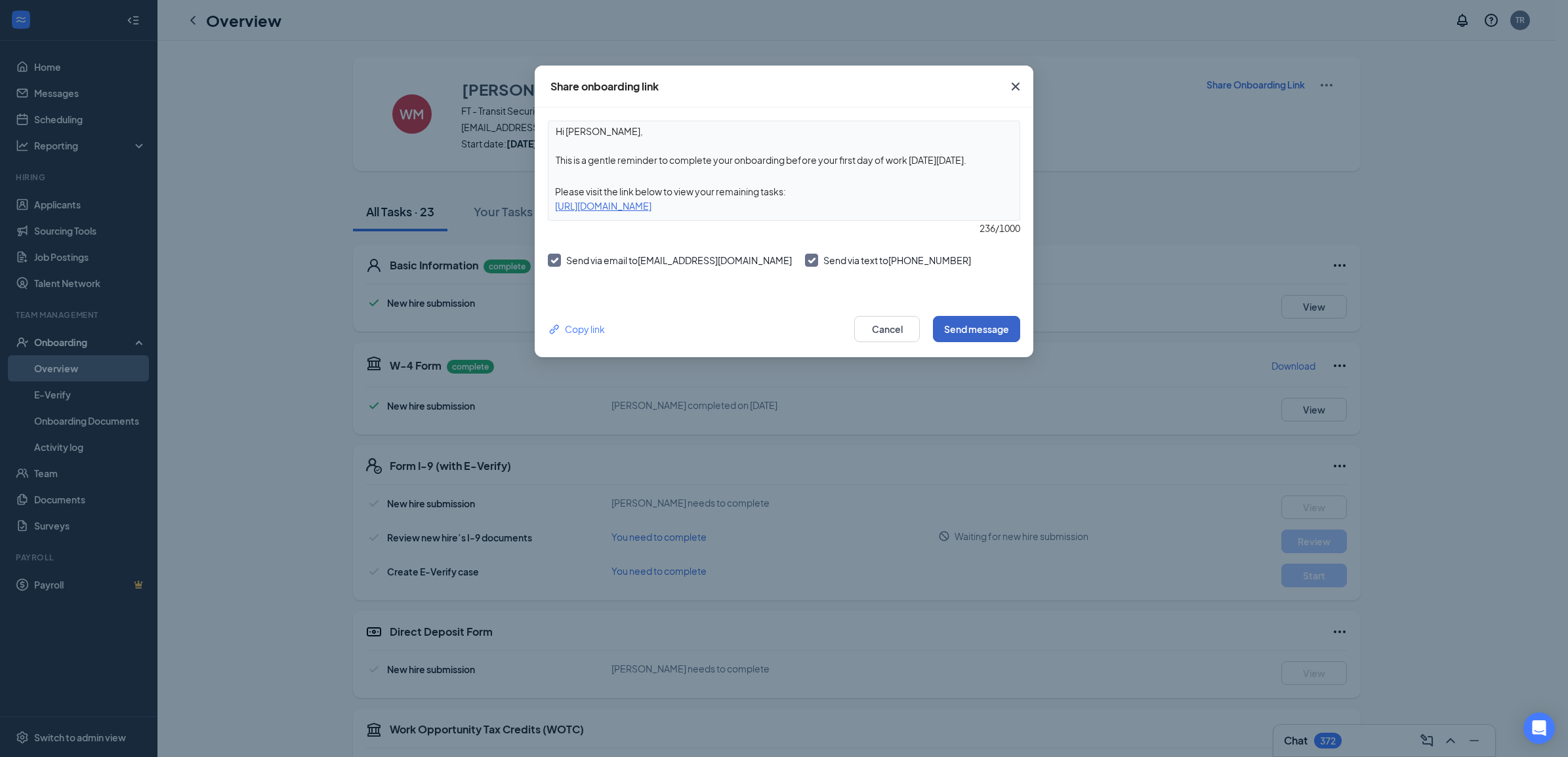
click at [1007, 328] on button "Send message" at bounding box center [976, 329] width 87 height 26
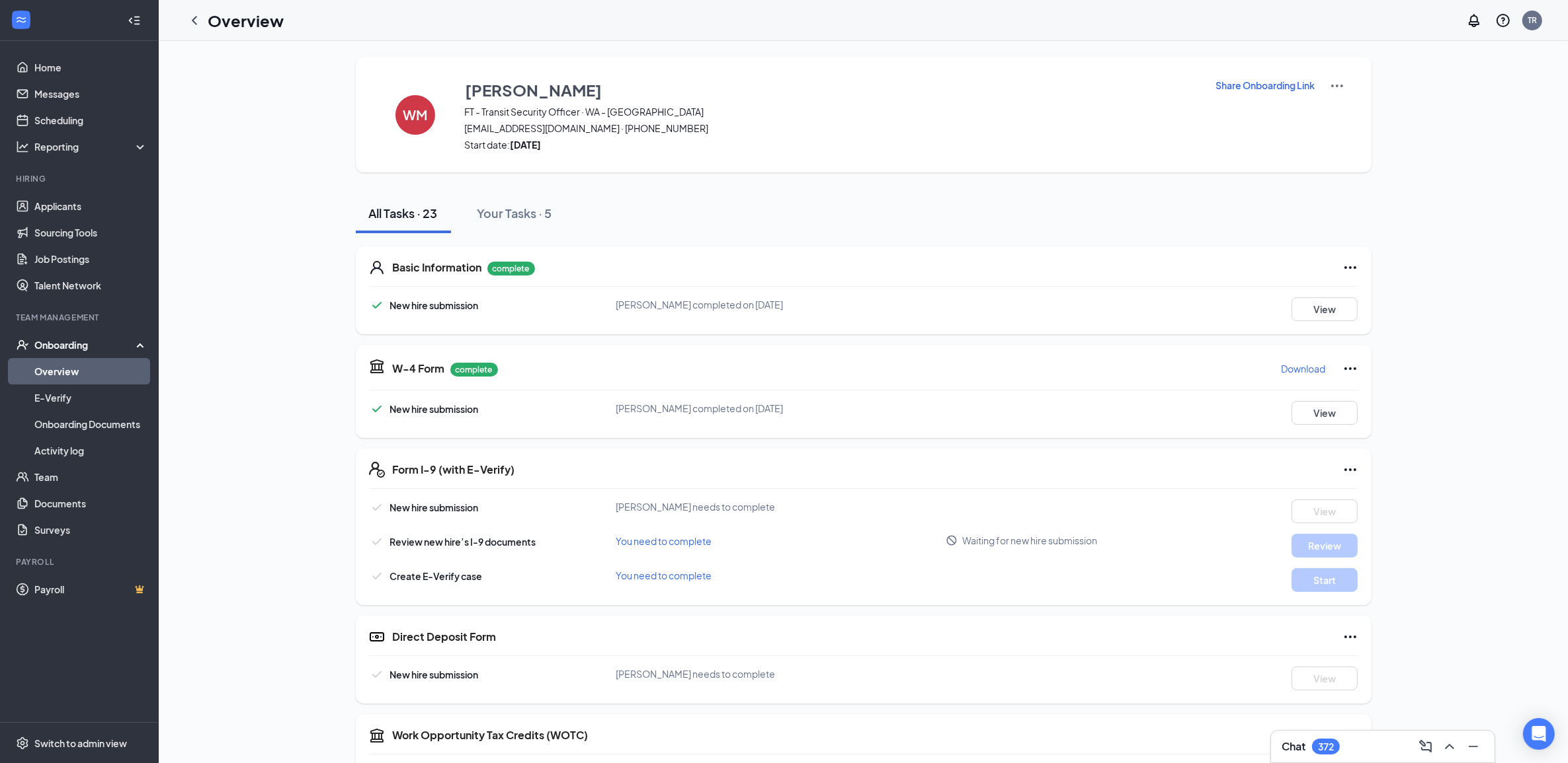
click at [1257, 81] on p "Share Onboarding Link" at bounding box center [1266, 85] width 100 height 13
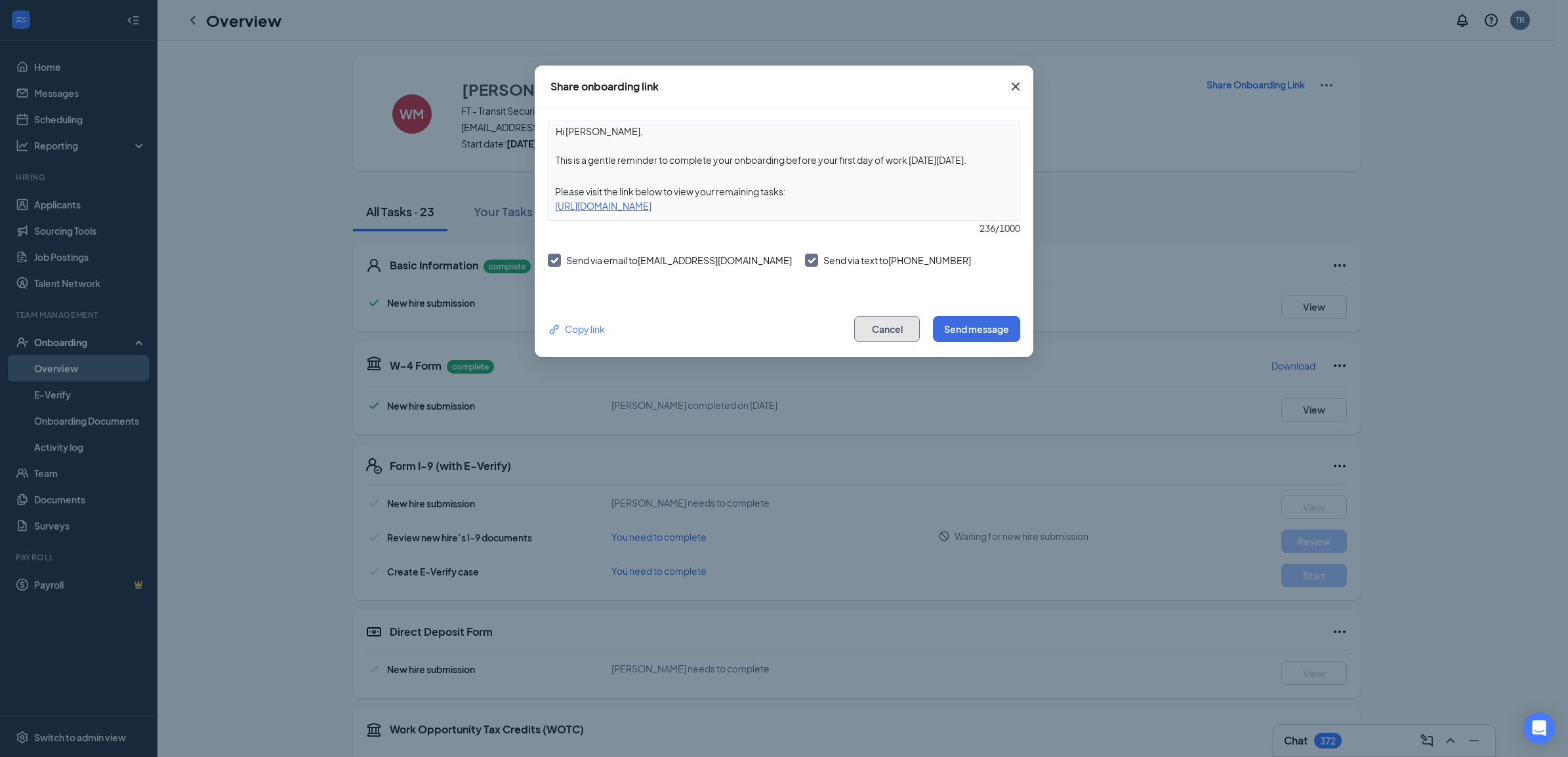
click at [883, 338] on button "Cancel" at bounding box center [887, 329] width 65 height 26
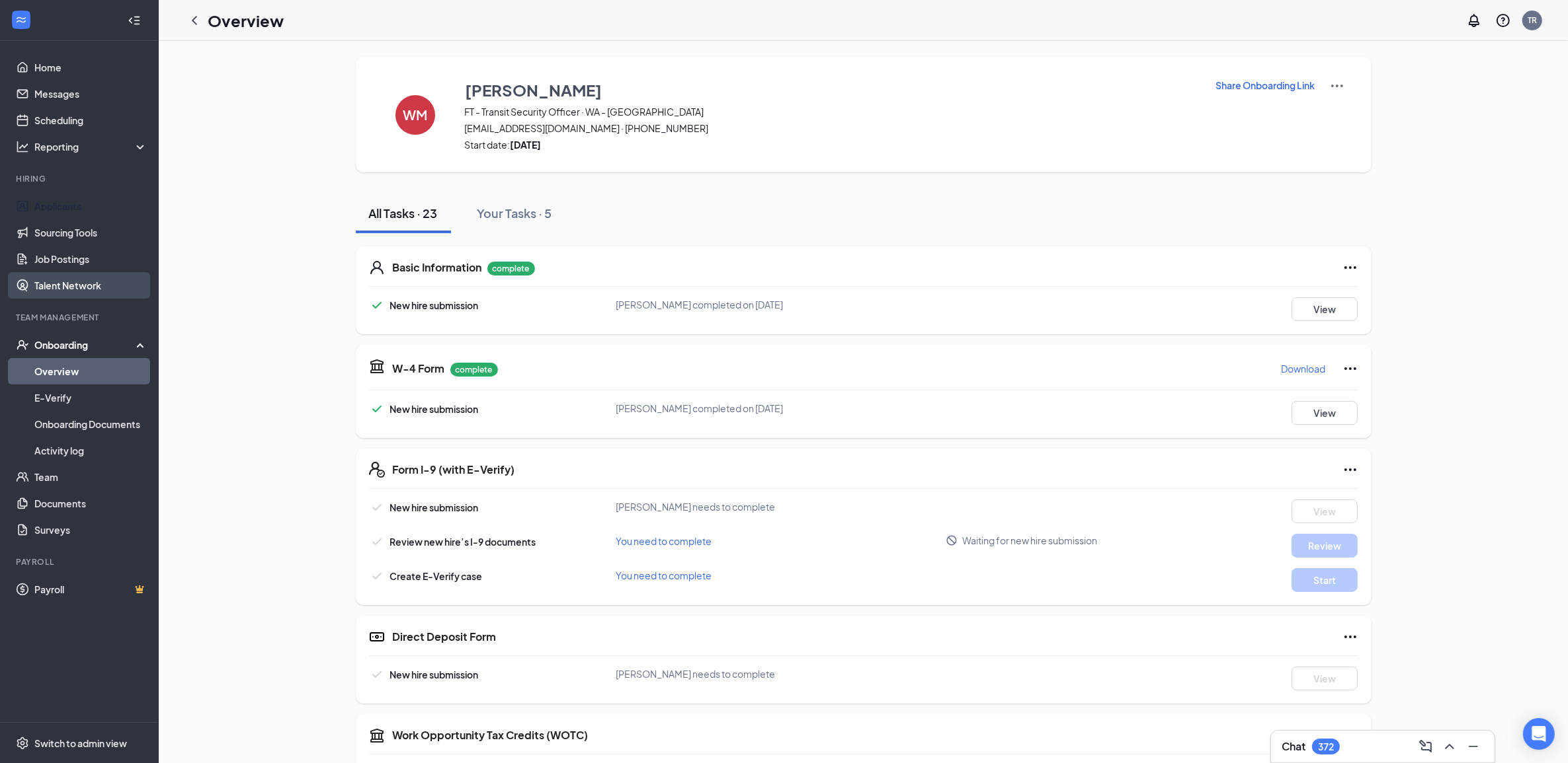
drag, startPoint x: 51, startPoint y: 196, endPoint x: 97, endPoint y: 291, distance: 105.6
click at [51, 196] on link "Applicants" at bounding box center [91, 206] width 113 height 26
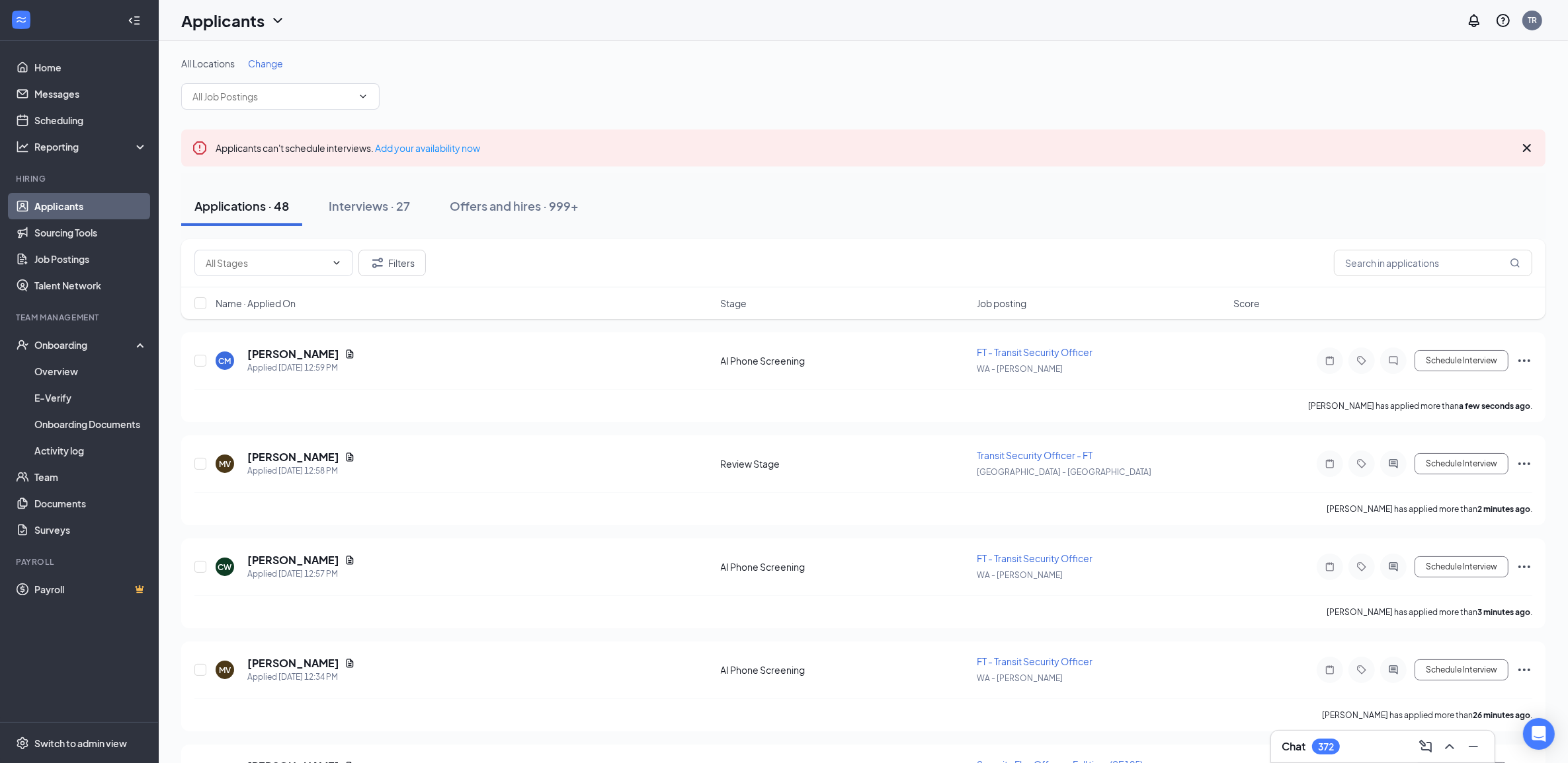
click at [256, 200] on div "Applications · 48" at bounding box center [241, 206] width 94 height 17
click at [266, 258] on input "text" at bounding box center [266, 262] width 121 height 14
click at [267, 103] on input "text" at bounding box center [272, 96] width 160 height 14
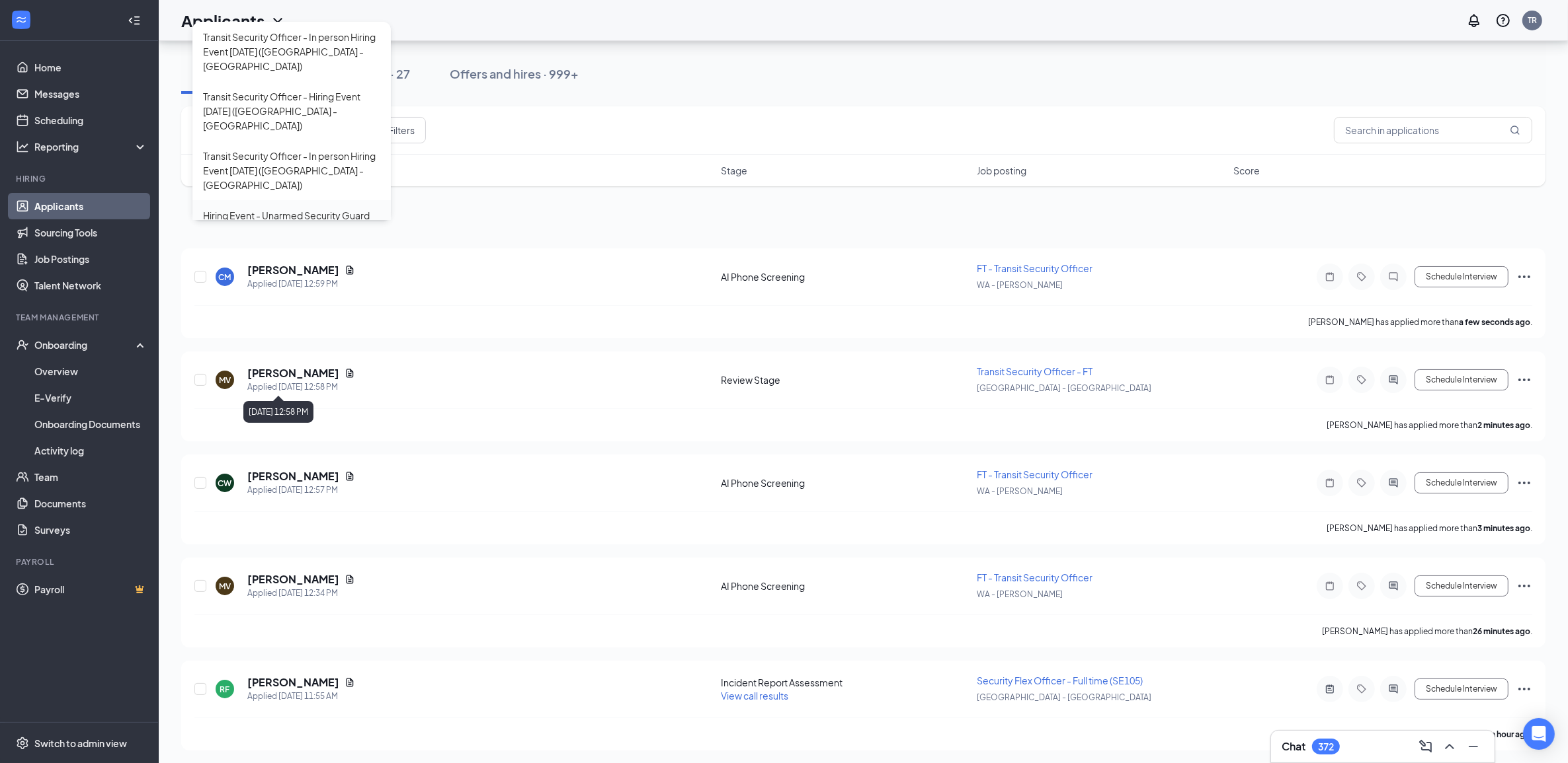
scroll to position [83, 0]
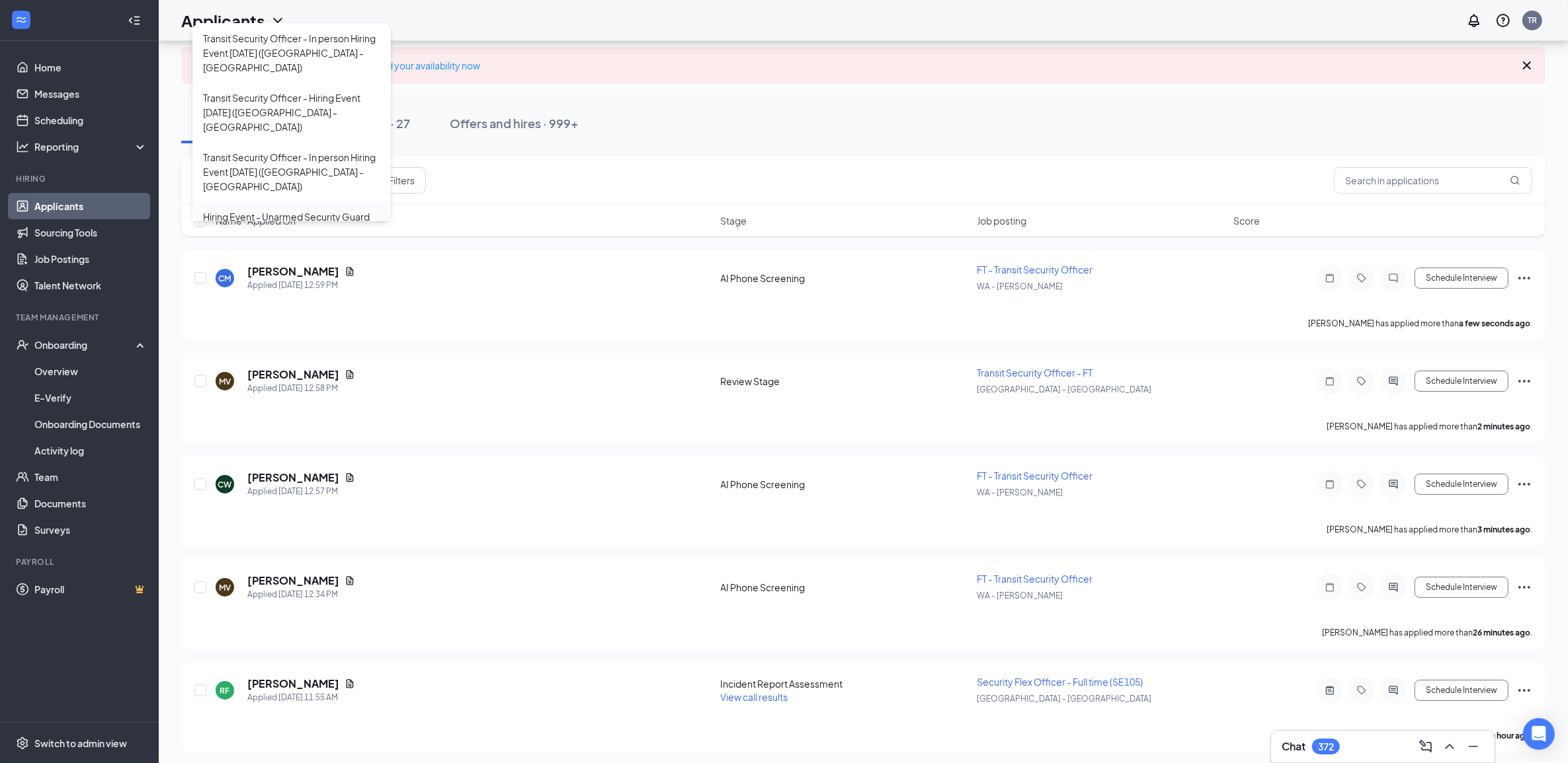
click at [359, 210] on div "Hiring Event - Unarmed Security Guard ([GEOGRAPHIC_DATA] - [GEOGRAPHIC_DATA])" at bounding box center [292, 232] width 177 height 44
type input "Hiring Event - Unarmed Security Guard ([GEOGRAPHIC_DATA] - [GEOGRAPHIC_DATA])"
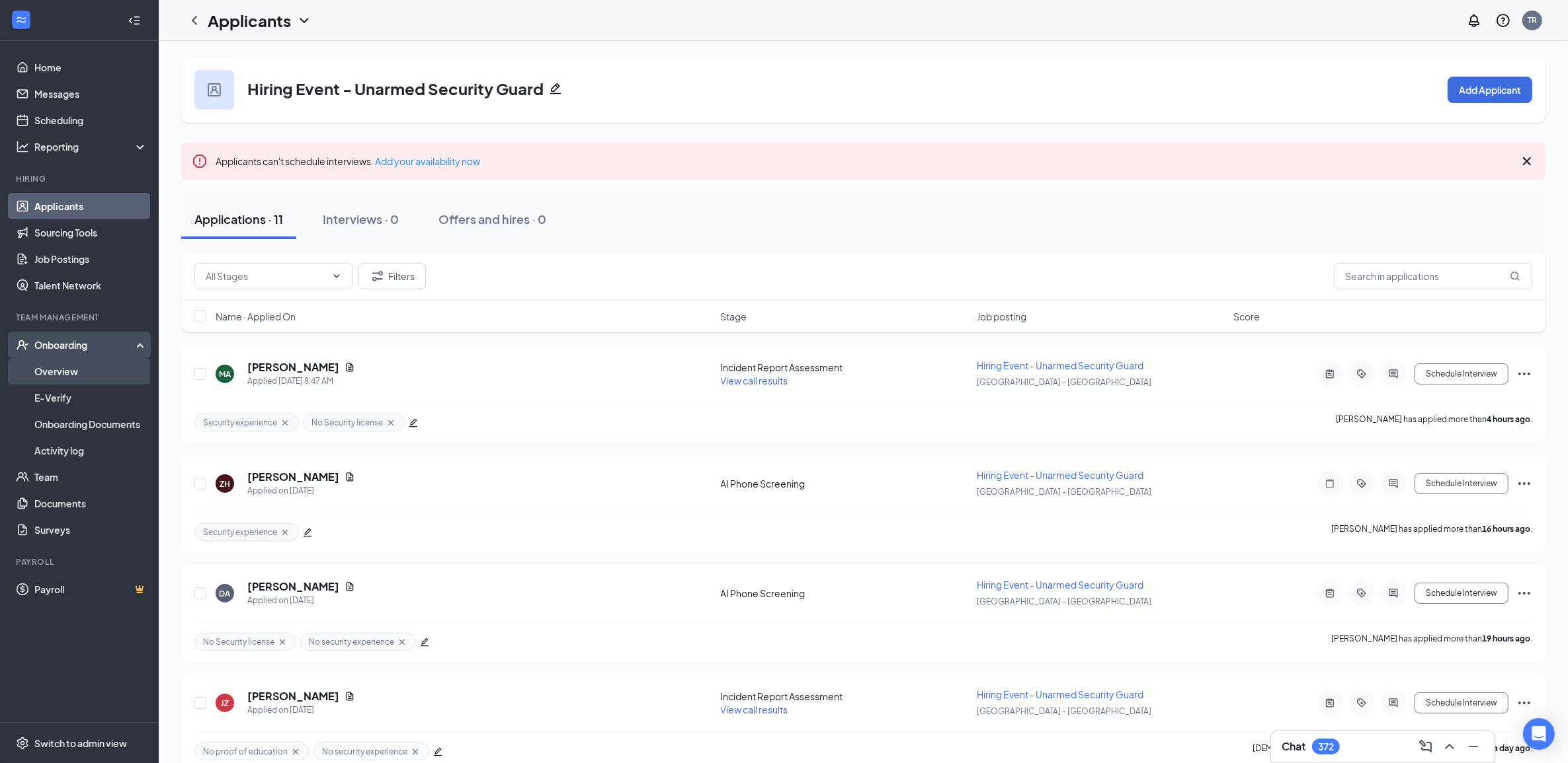
click at [78, 359] on link "Overview" at bounding box center [91, 371] width 113 height 26
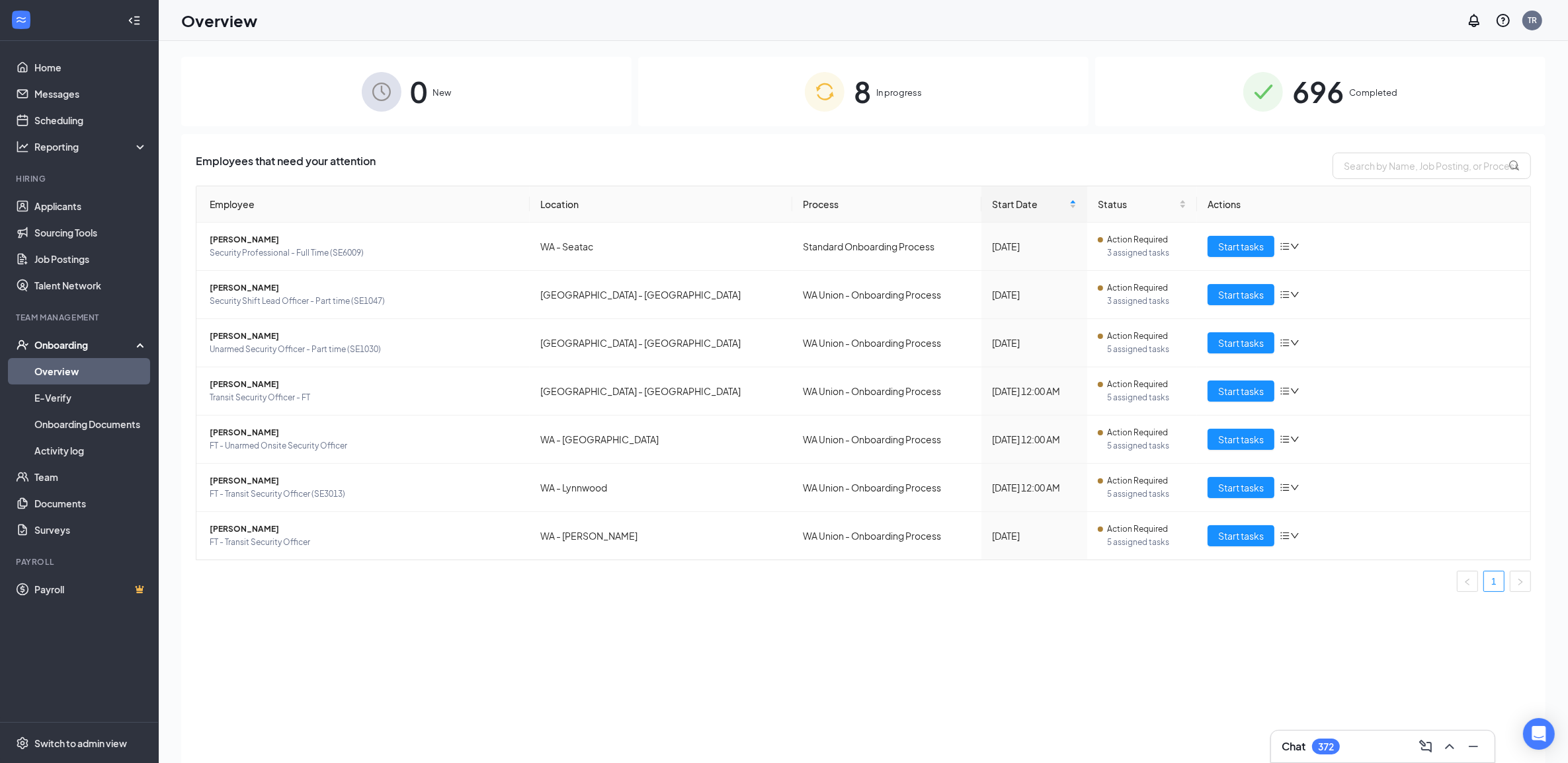
click at [701, 94] on div "8 In progress" at bounding box center [863, 91] width 450 height 69
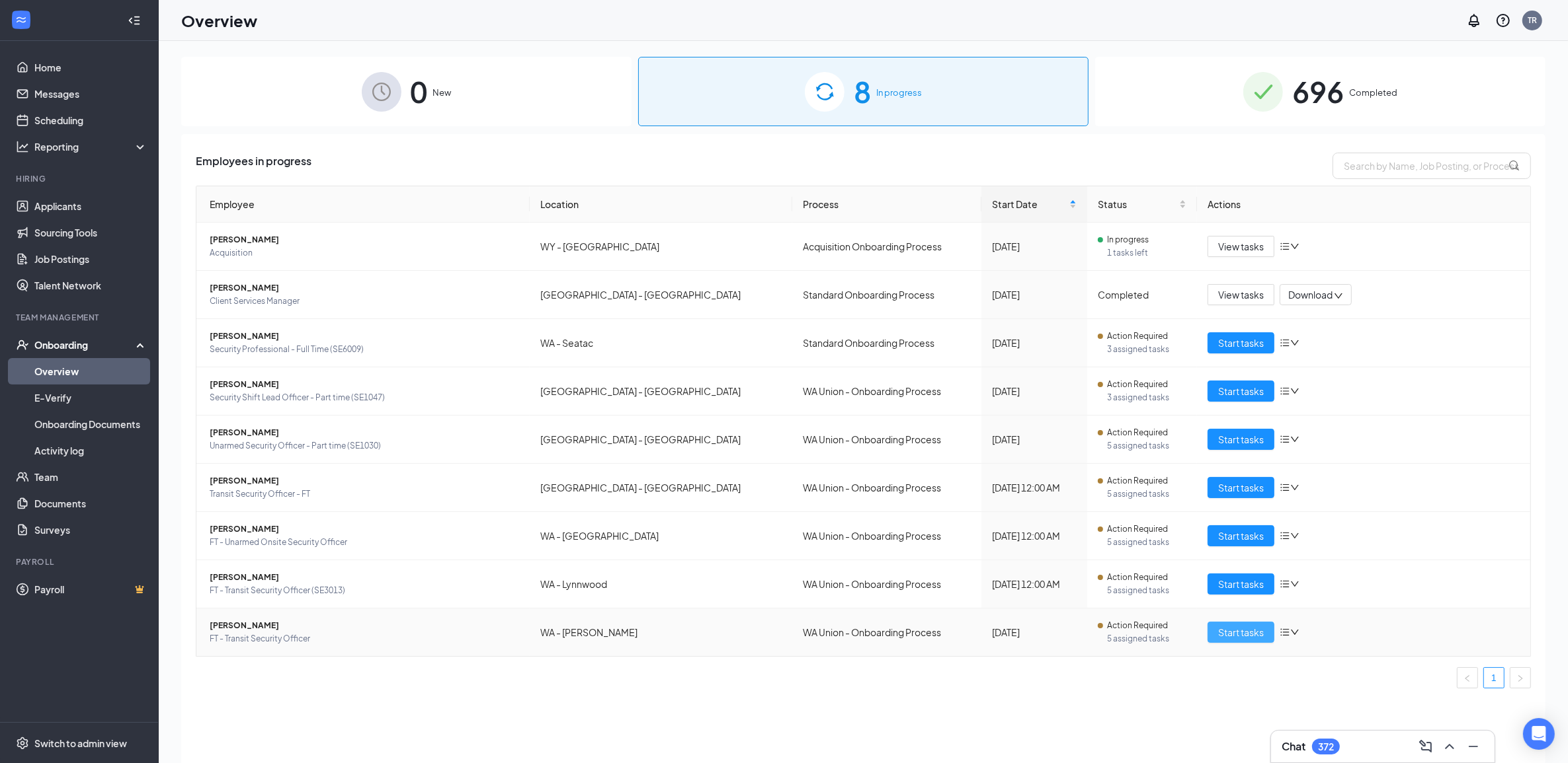
click at [1245, 639] on span "Start tasks" at bounding box center [1241, 632] width 46 height 14
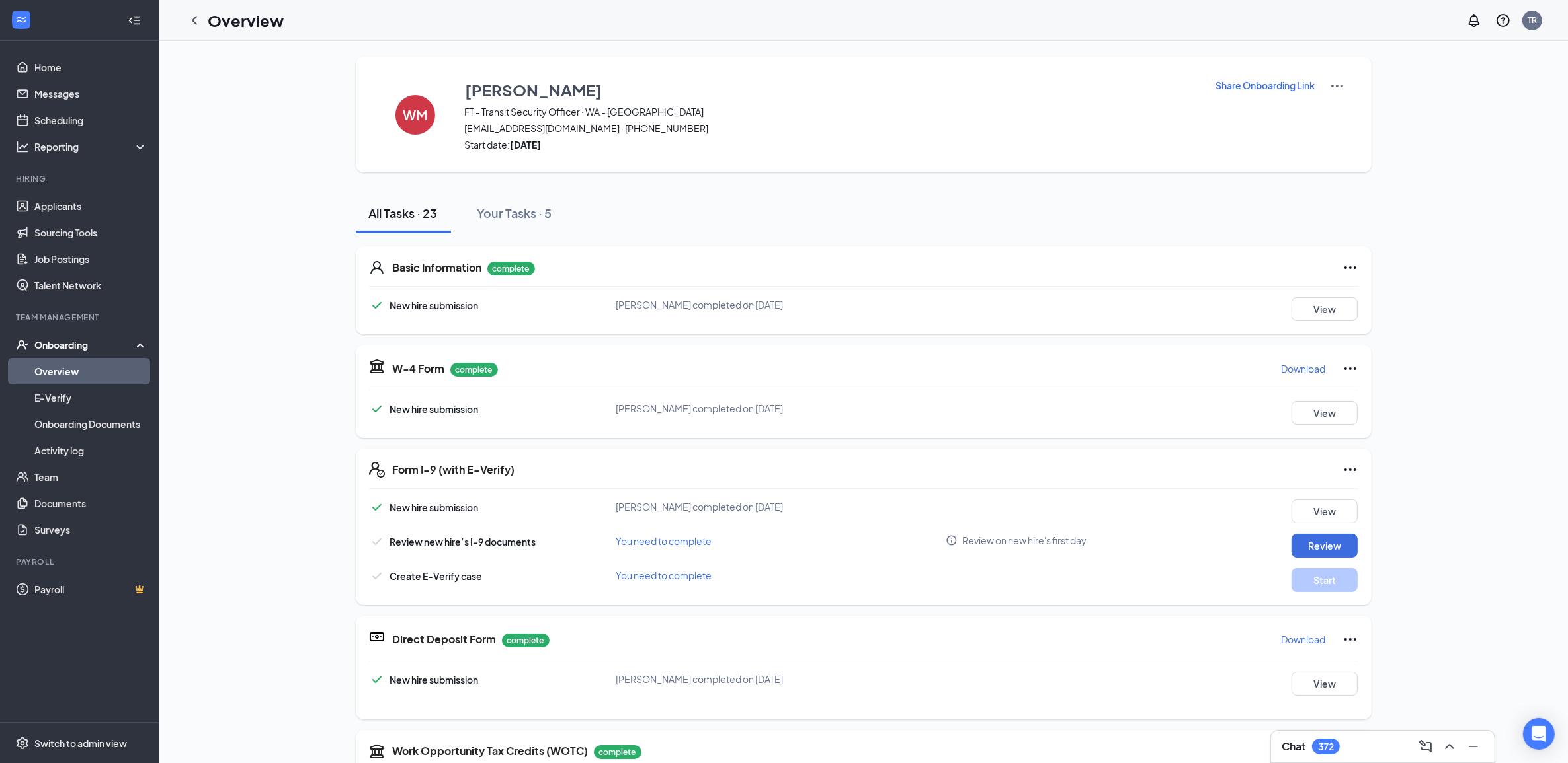
click at [1337, 89] on img at bounding box center [1337, 86] width 16 height 16
click at [574, 94] on h3 "[PERSON_NAME]" at bounding box center [534, 89] width 137 height 23
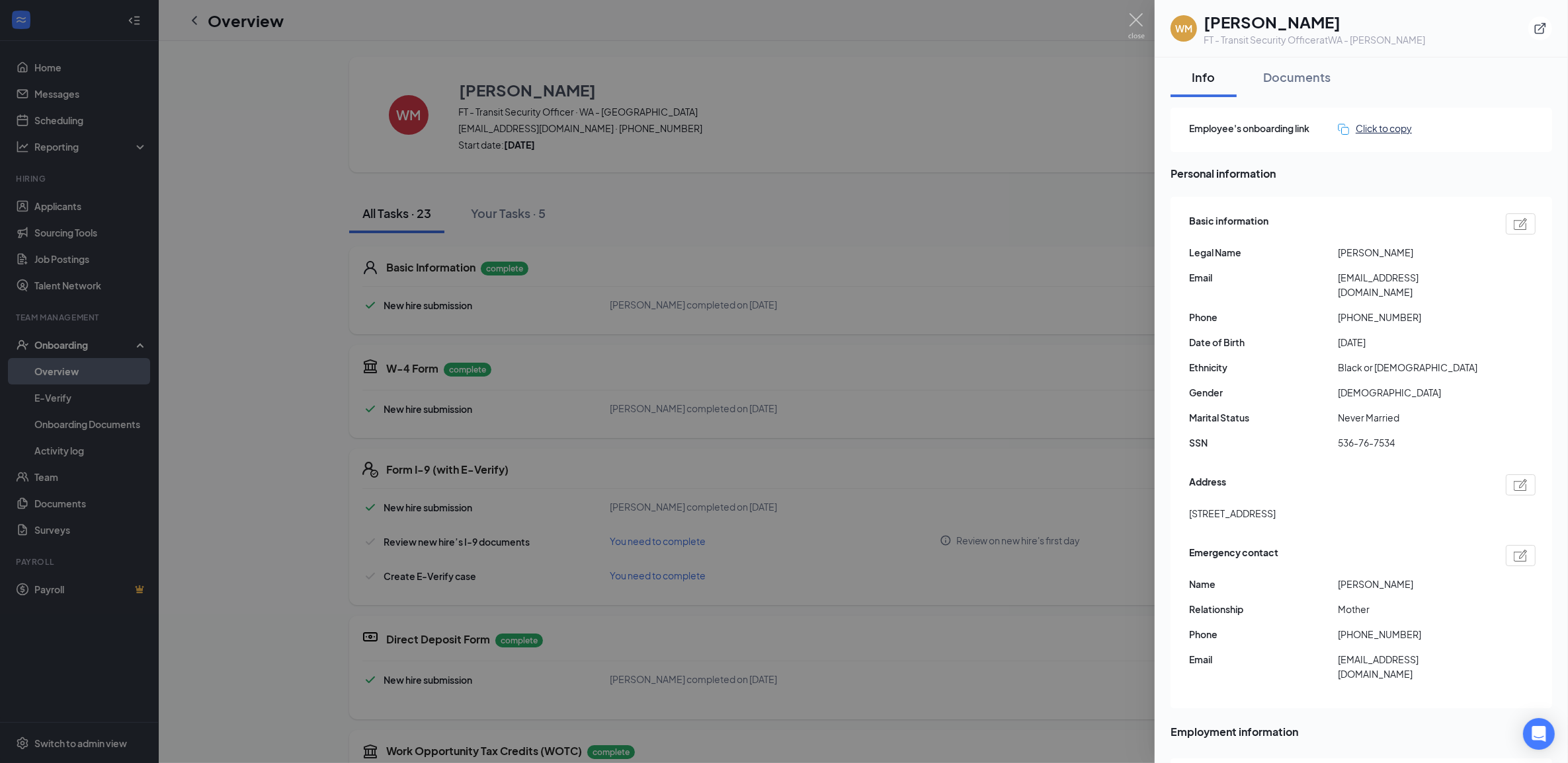
click at [1390, 130] on div "Click to copy" at bounding box center [1375, 127] width 74 height 14
click at [1148, 24] on div at bounding box center [784, 381] width 1568 height 763
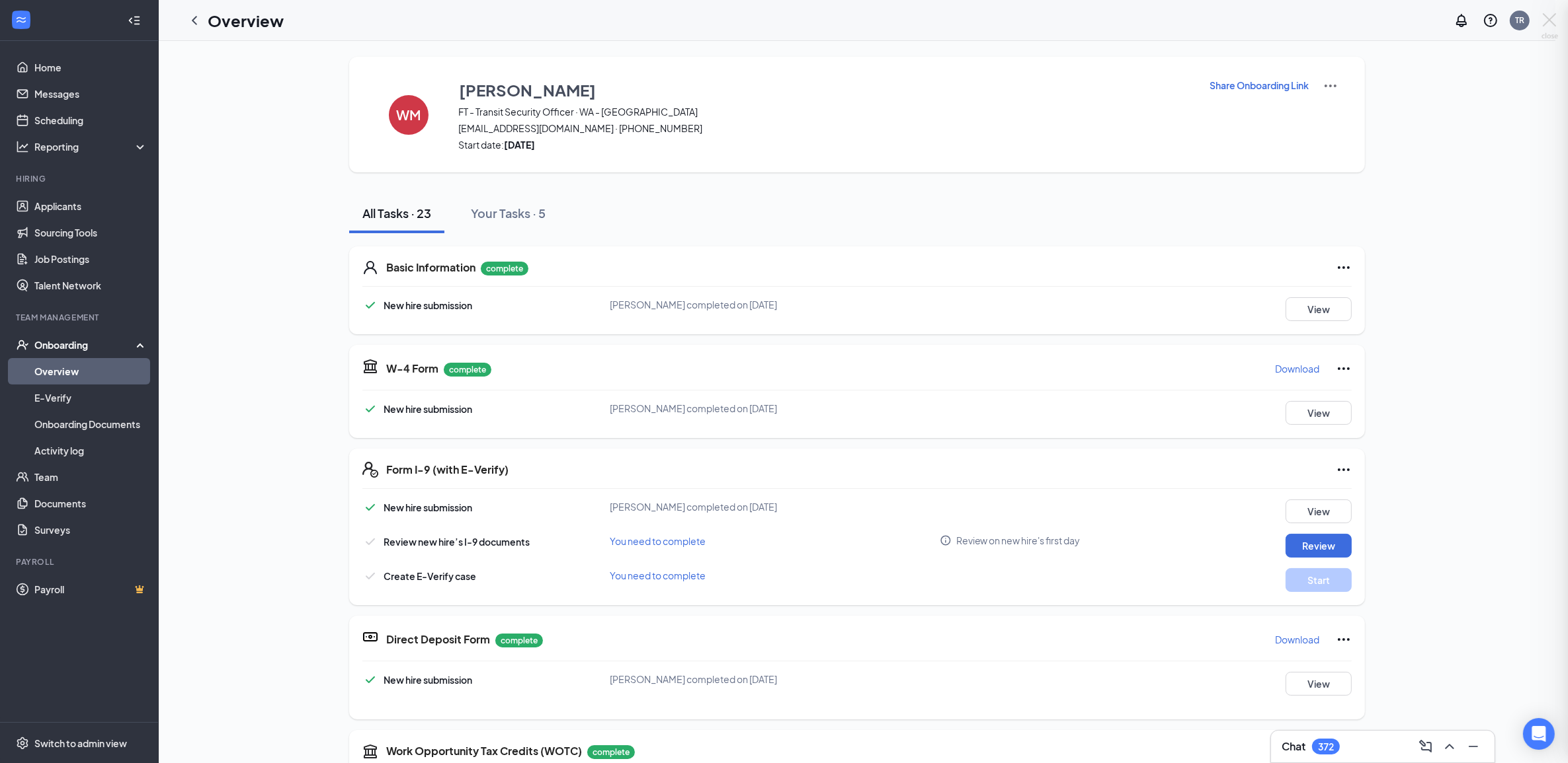
click at [1140, 23] on div at bounding box center [784, 381] width 1568 height 763
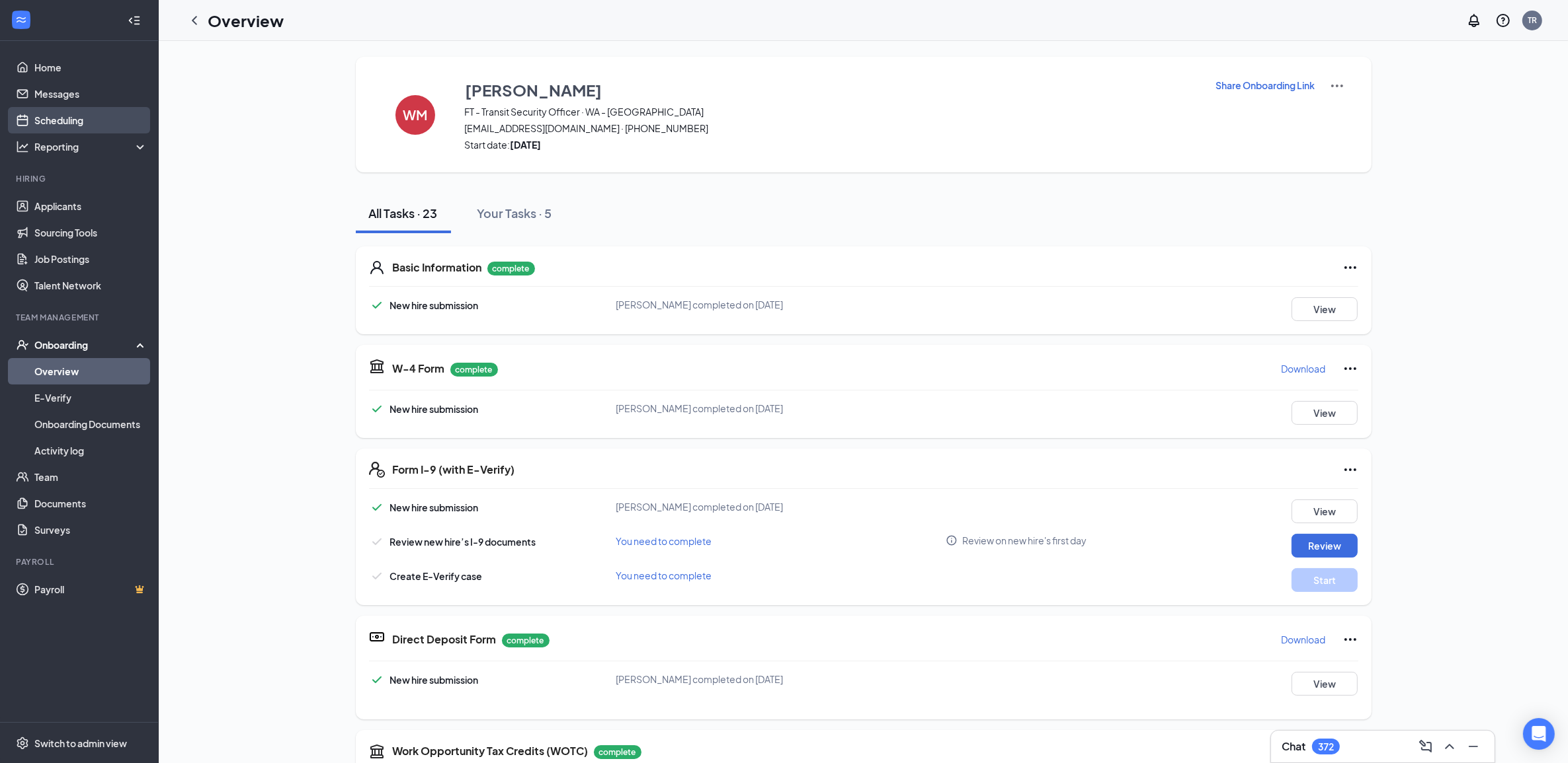
click at [87, 114] on link "Scheduling" at bounding box center [91, 120] width 113 height 26
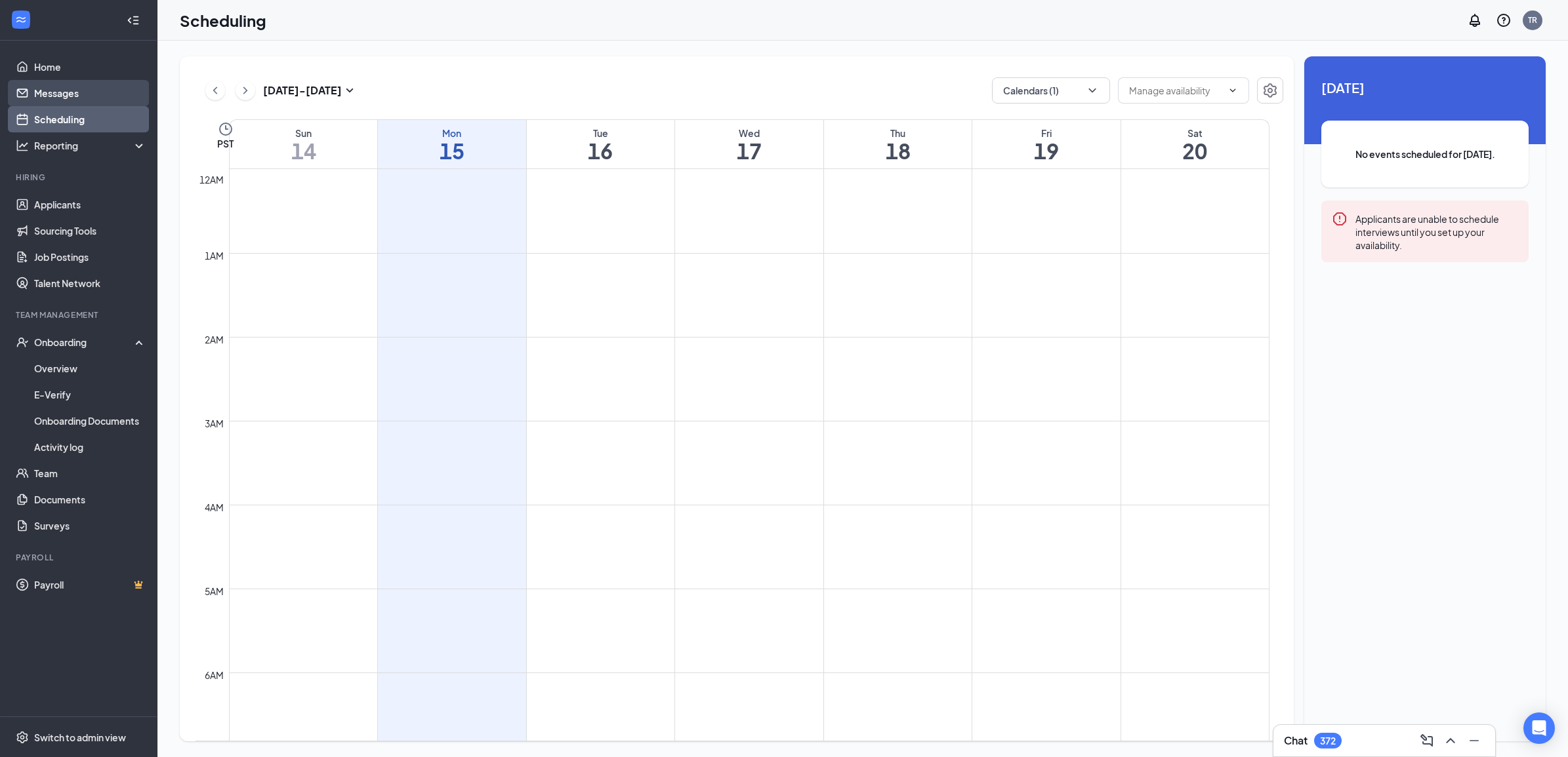
click at [59, 99] on link "Messages" at bounding box center [90, 93] width 112 height 26
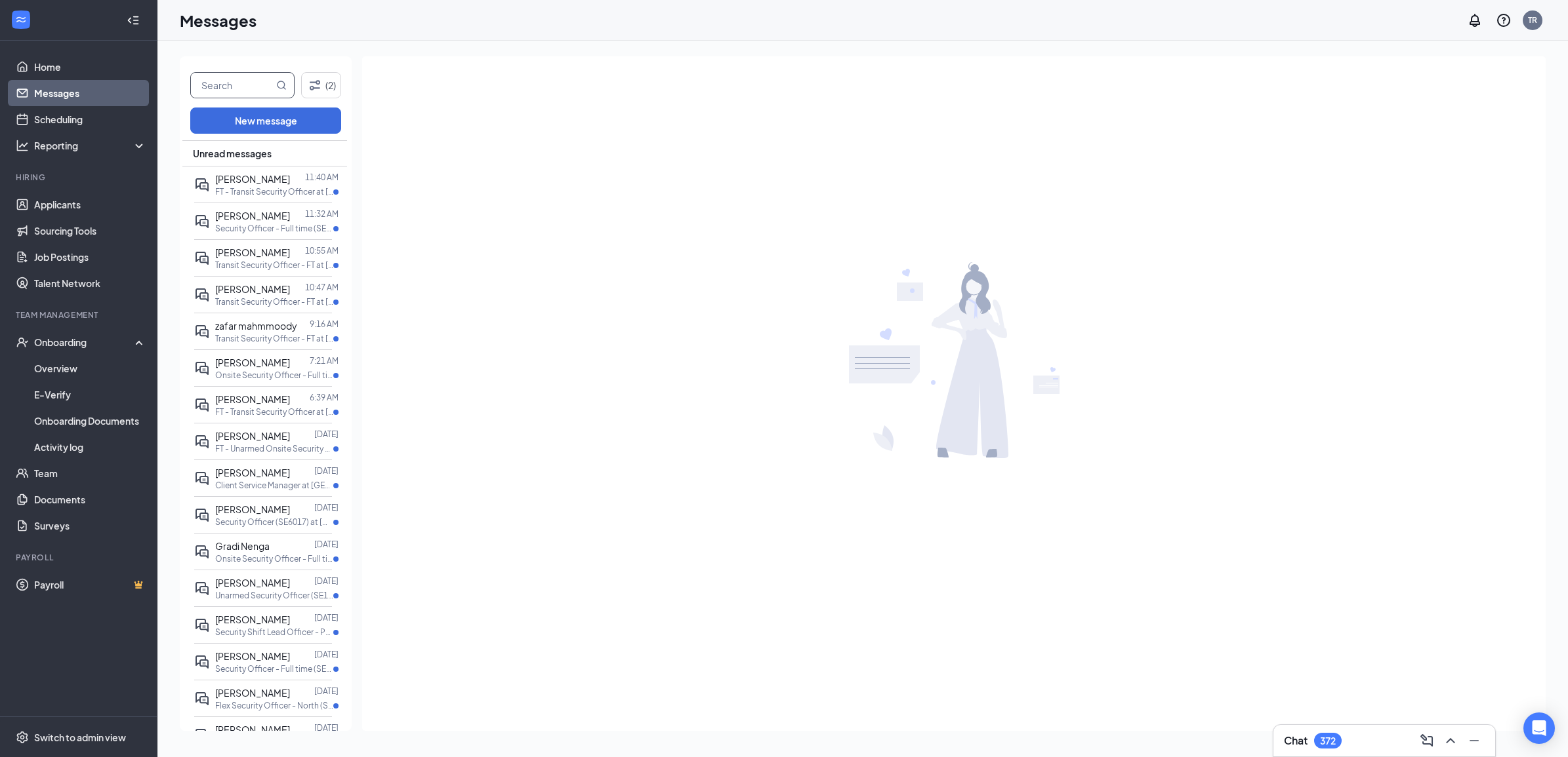
click at [218, 90] on input "text" at bounding box center [232, 85] width 83 height 25
type input "w"
type input "[PERSON_NAME]"
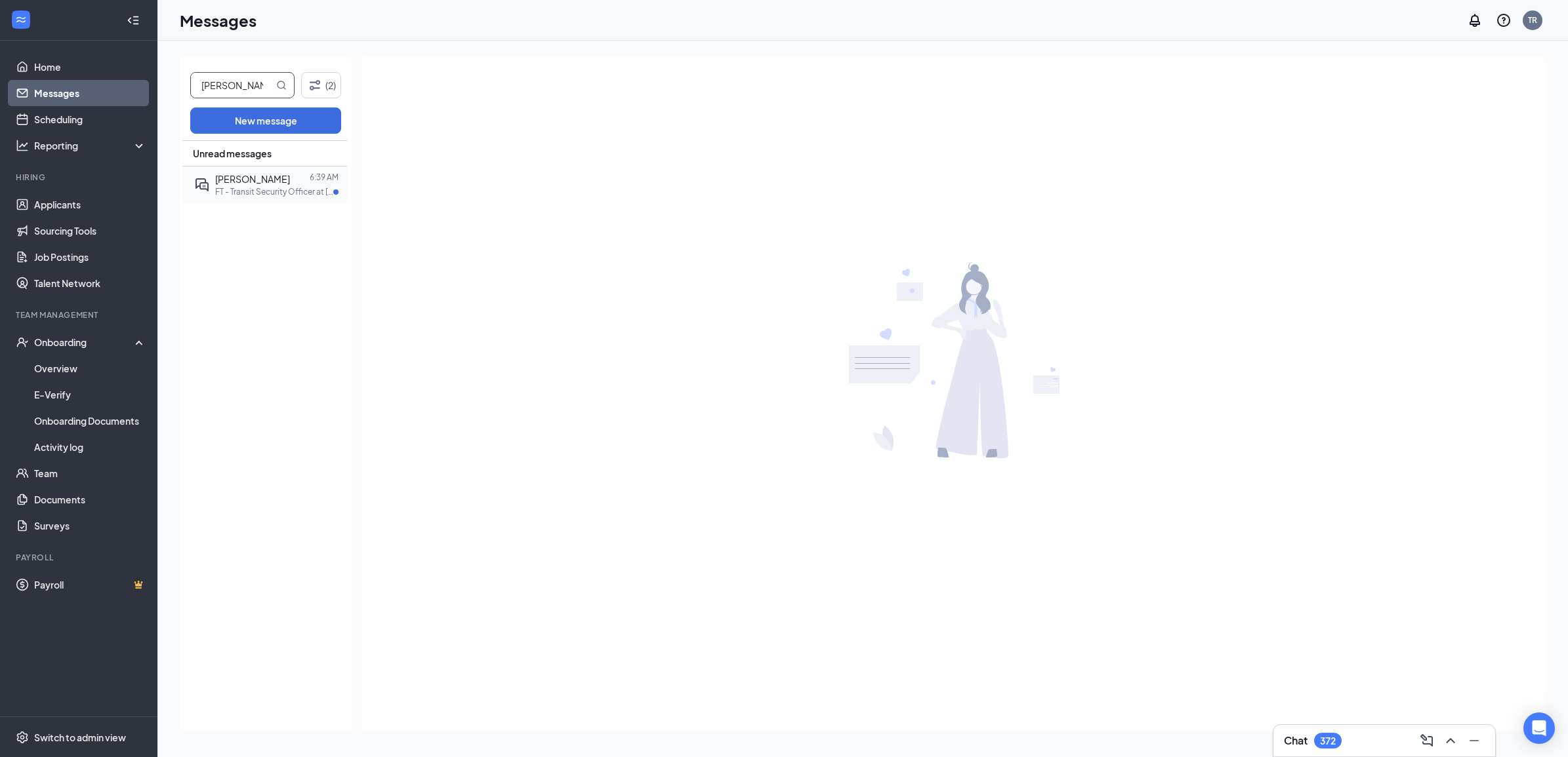
click at [244, 179] on span "[PERSON_NAME]" at bounding box center [252, 179] width 74 height 12
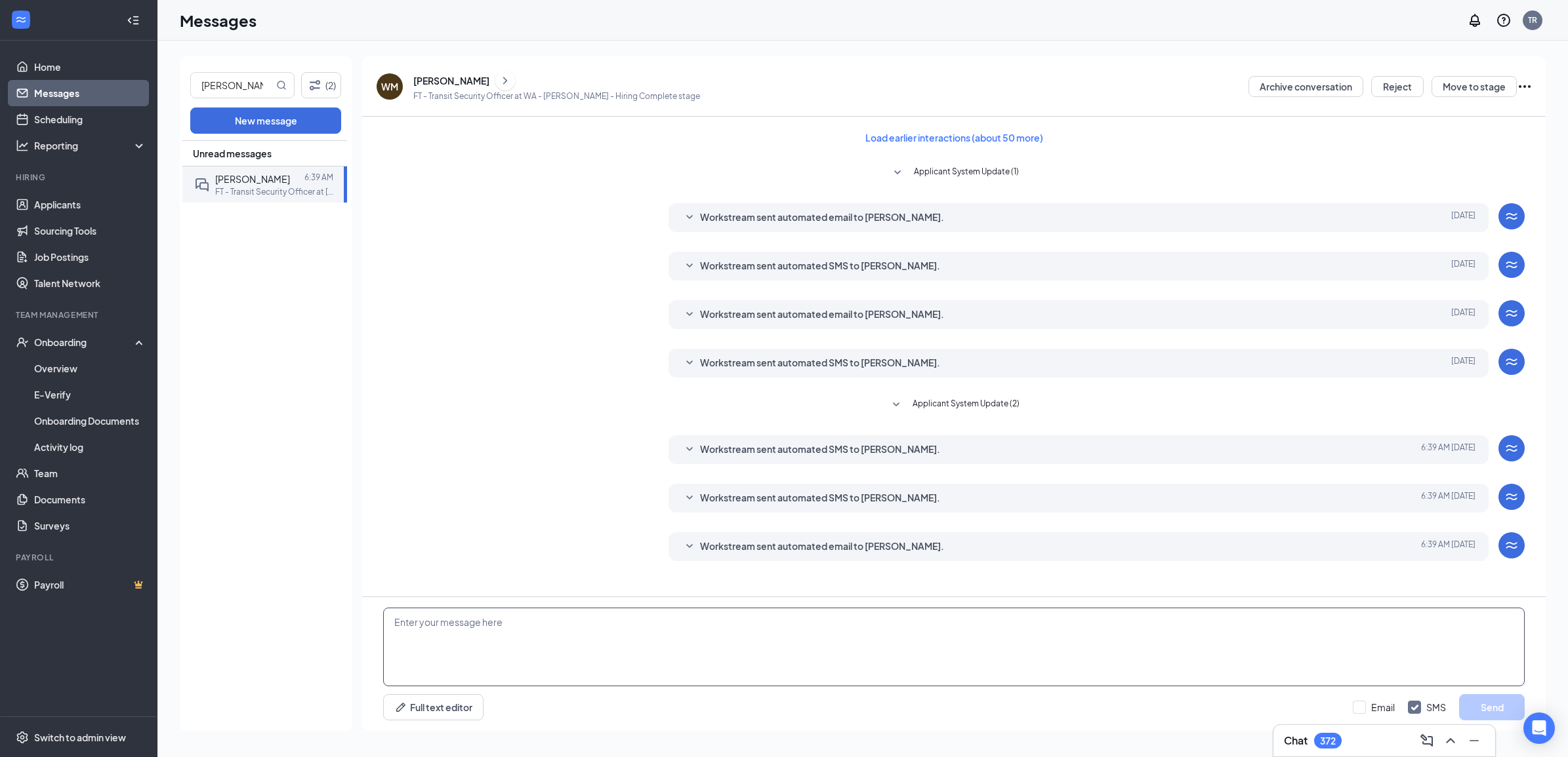
click at [541, 641] on textarea at bounding box center [954, 647] width 1141 height 79
type textarea "[EMAIL_ADDRESS][DOMAIN_NAME]"
click at [1479, 705] on button "Send" at bounding box center [1491, 707] width 65 height 26
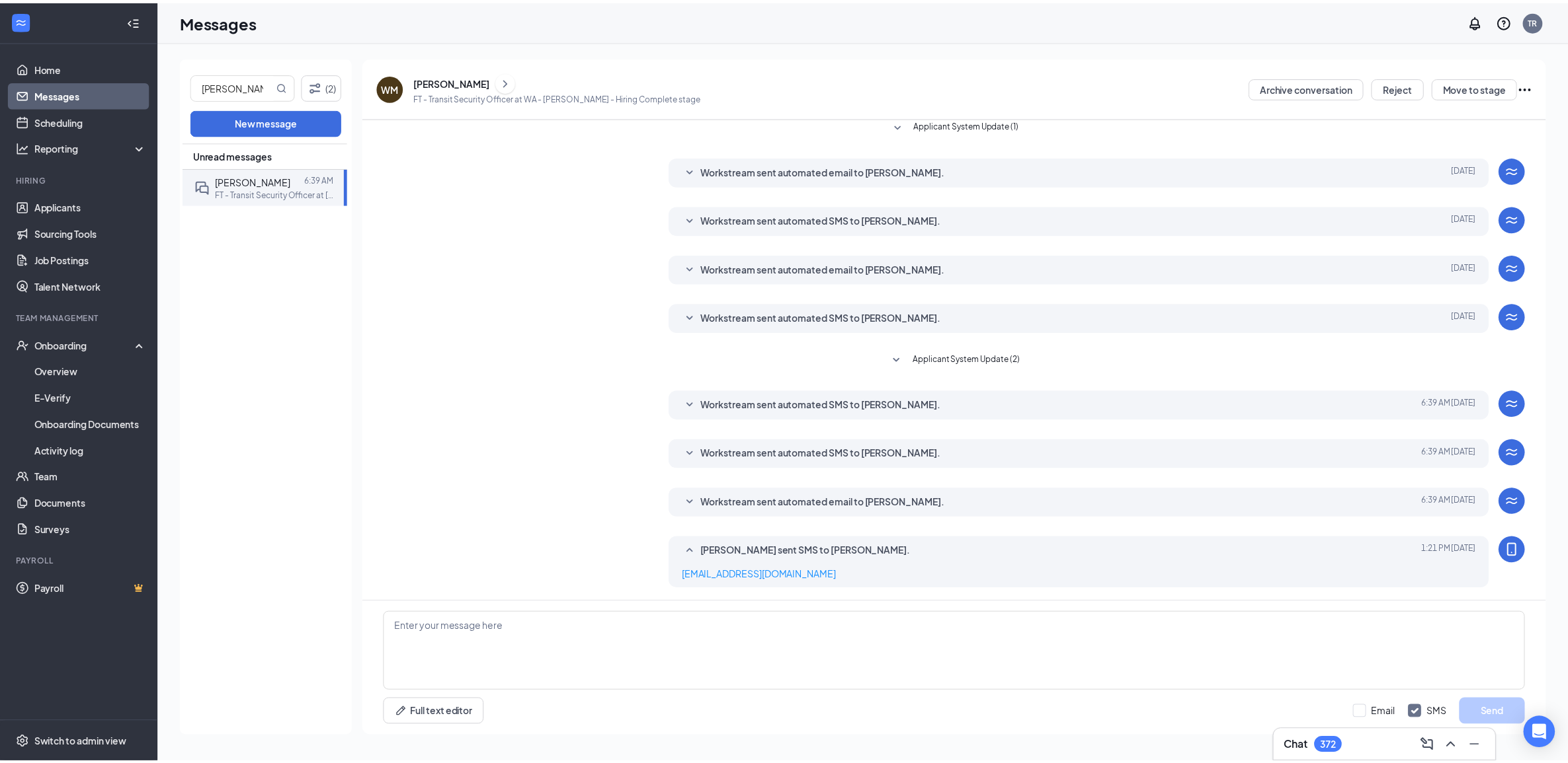
scroll to position [50, 0]
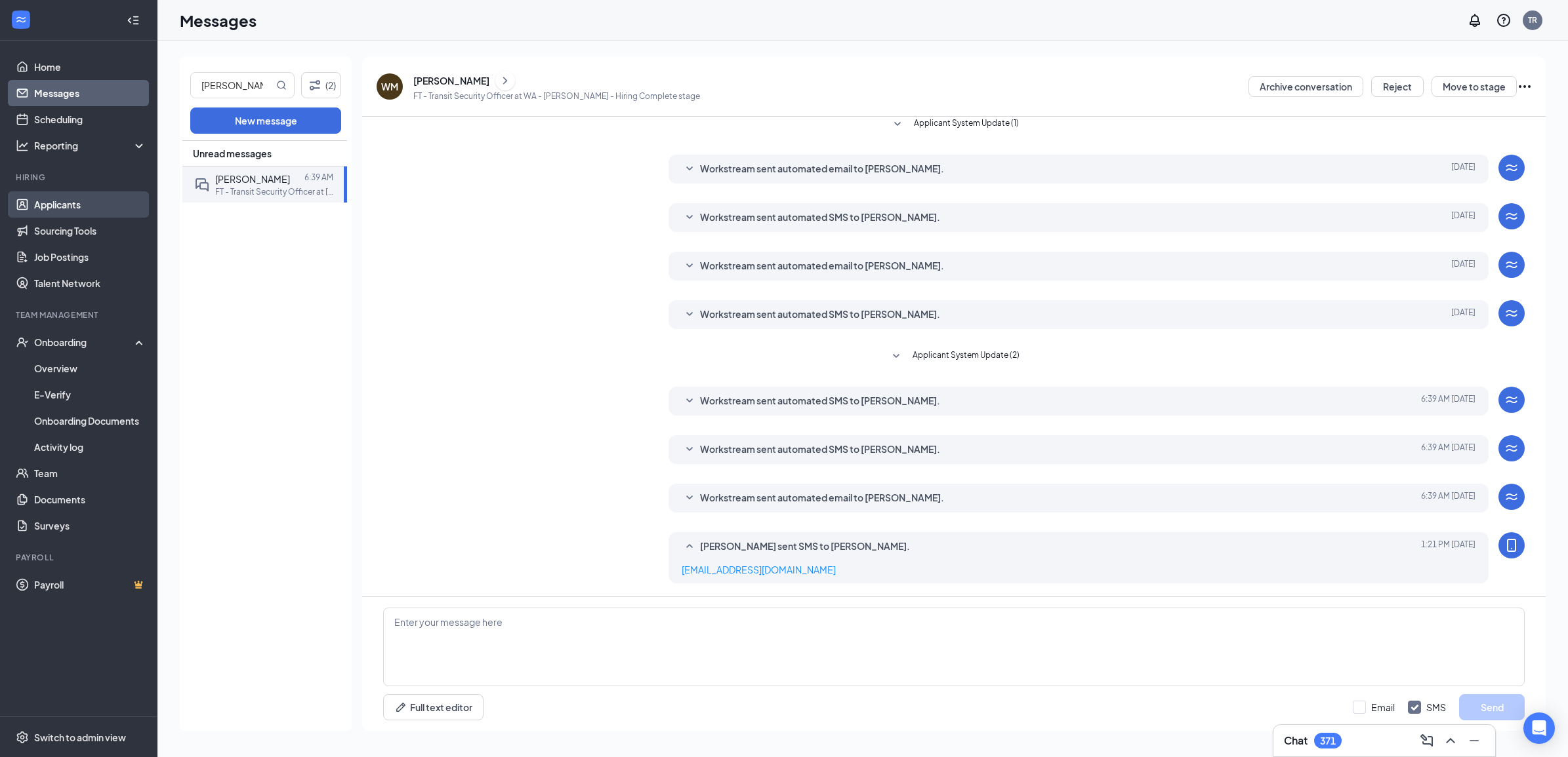
click at [41, 187] on li "Hiring Applicants Sourcing Tools Job Postings Talent Network" at bounding box center [78, 233] width 156 height 125
click at [41, 195] on link "Applicants" at bounding box center [90, 204] width 112 height 26
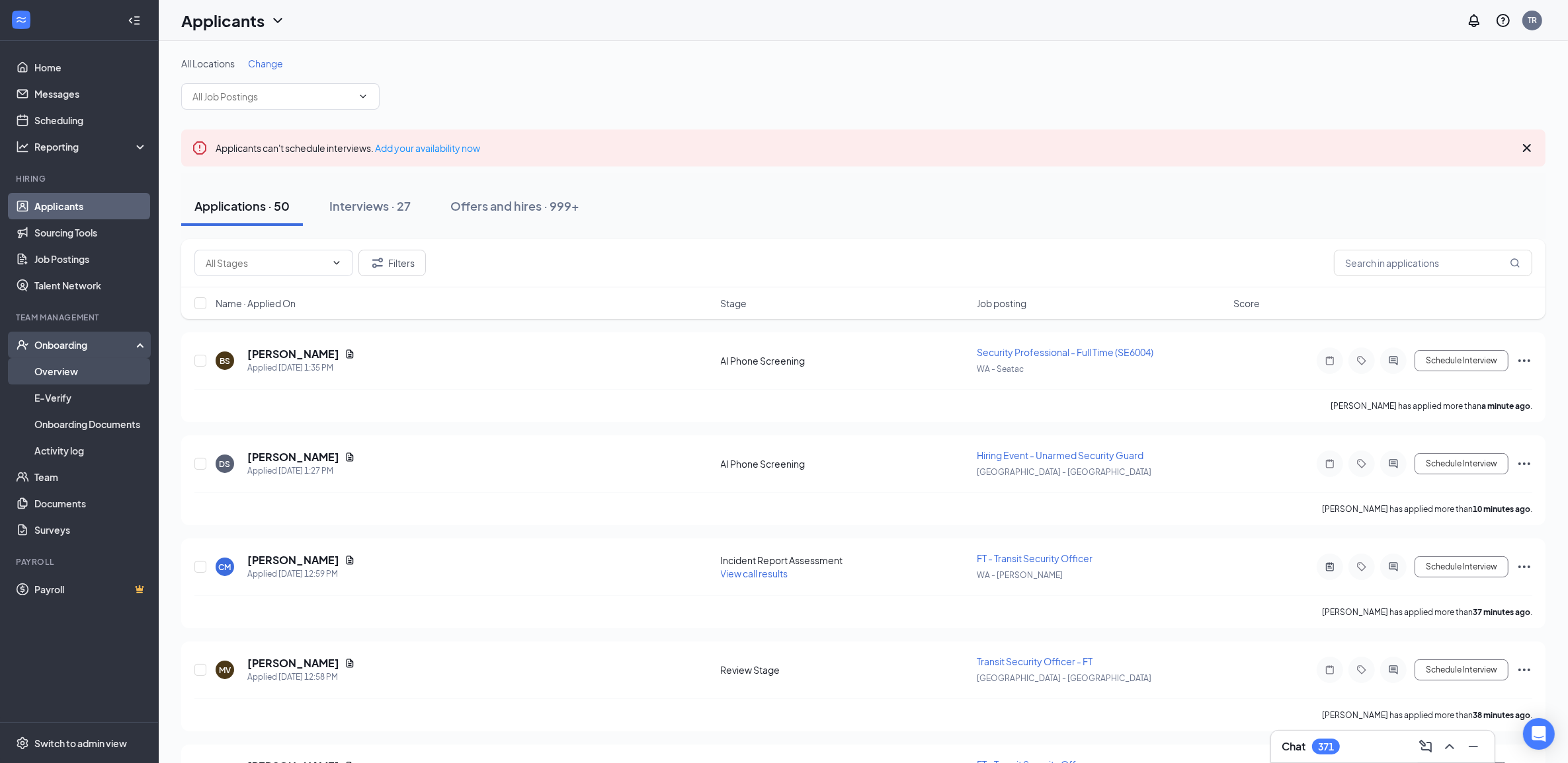
click at [58, 374] on link "Overview" at bounding box center [91, 371] width 113 height 26
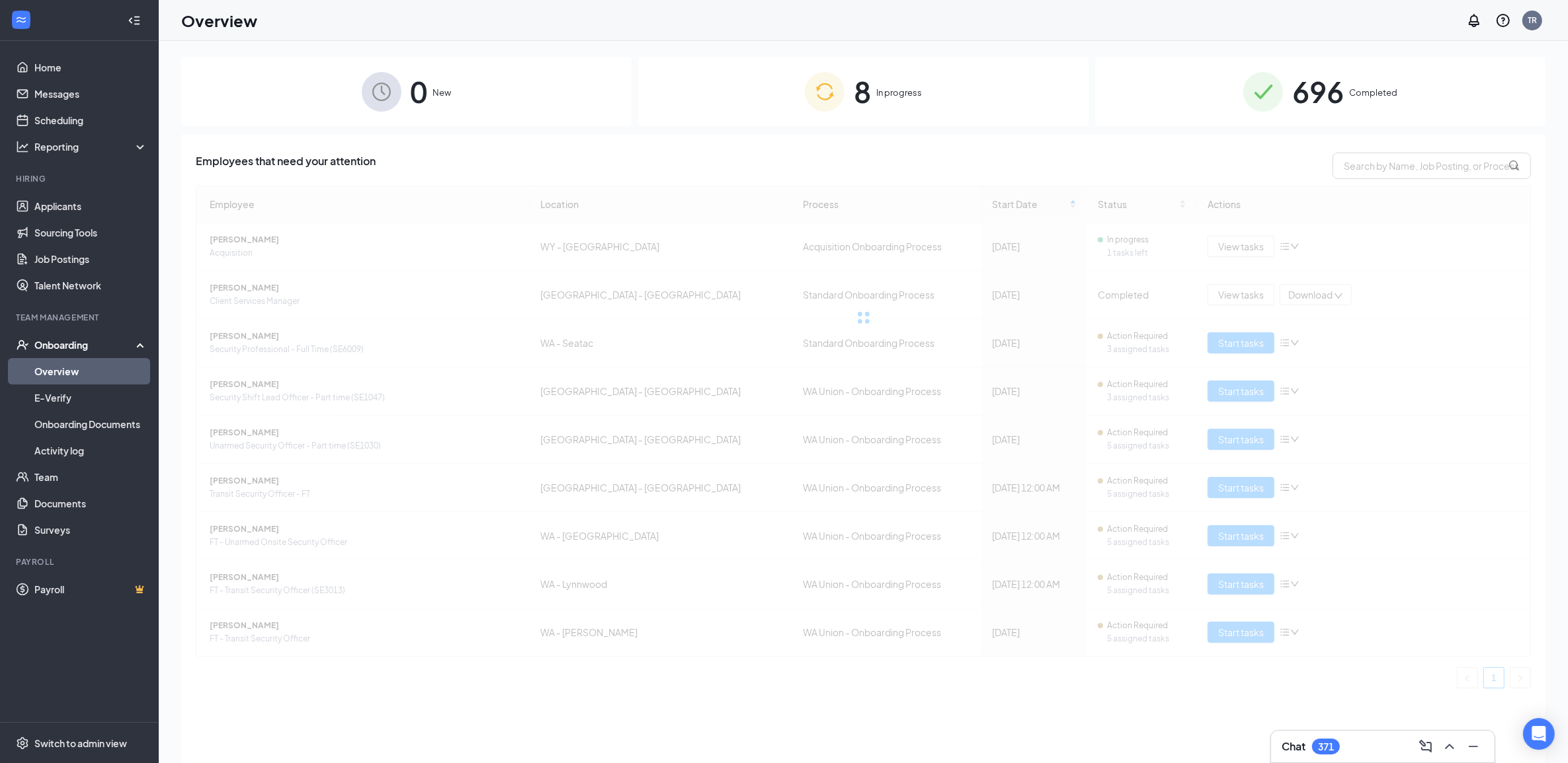
click at [761, 63] on div "8 In progress" at bounding box center [863, 91] width 450 height 69
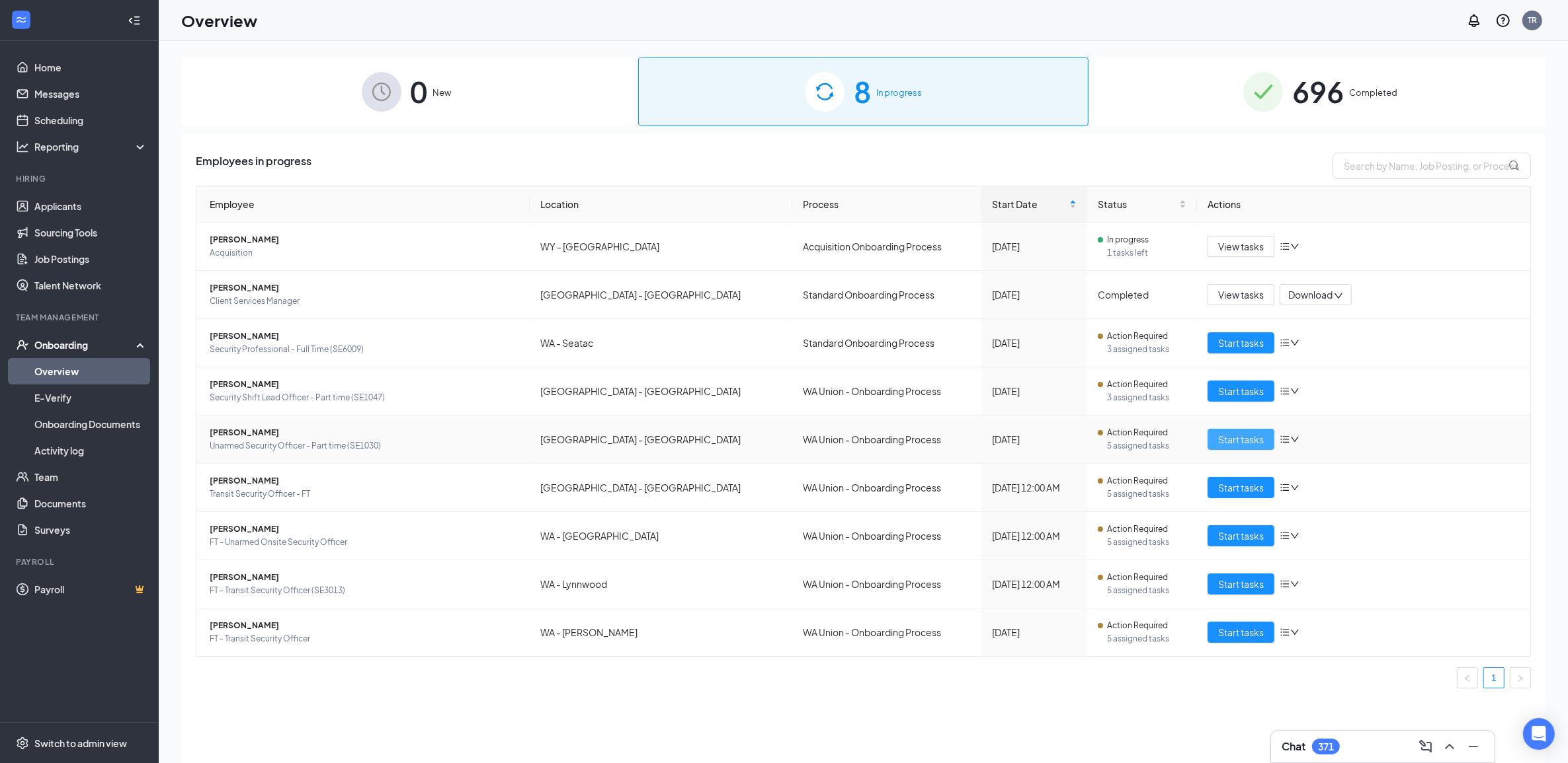
click at [1230, 437] on span "Start tasks" at bounding box center [1241, 439] width 46 height 14
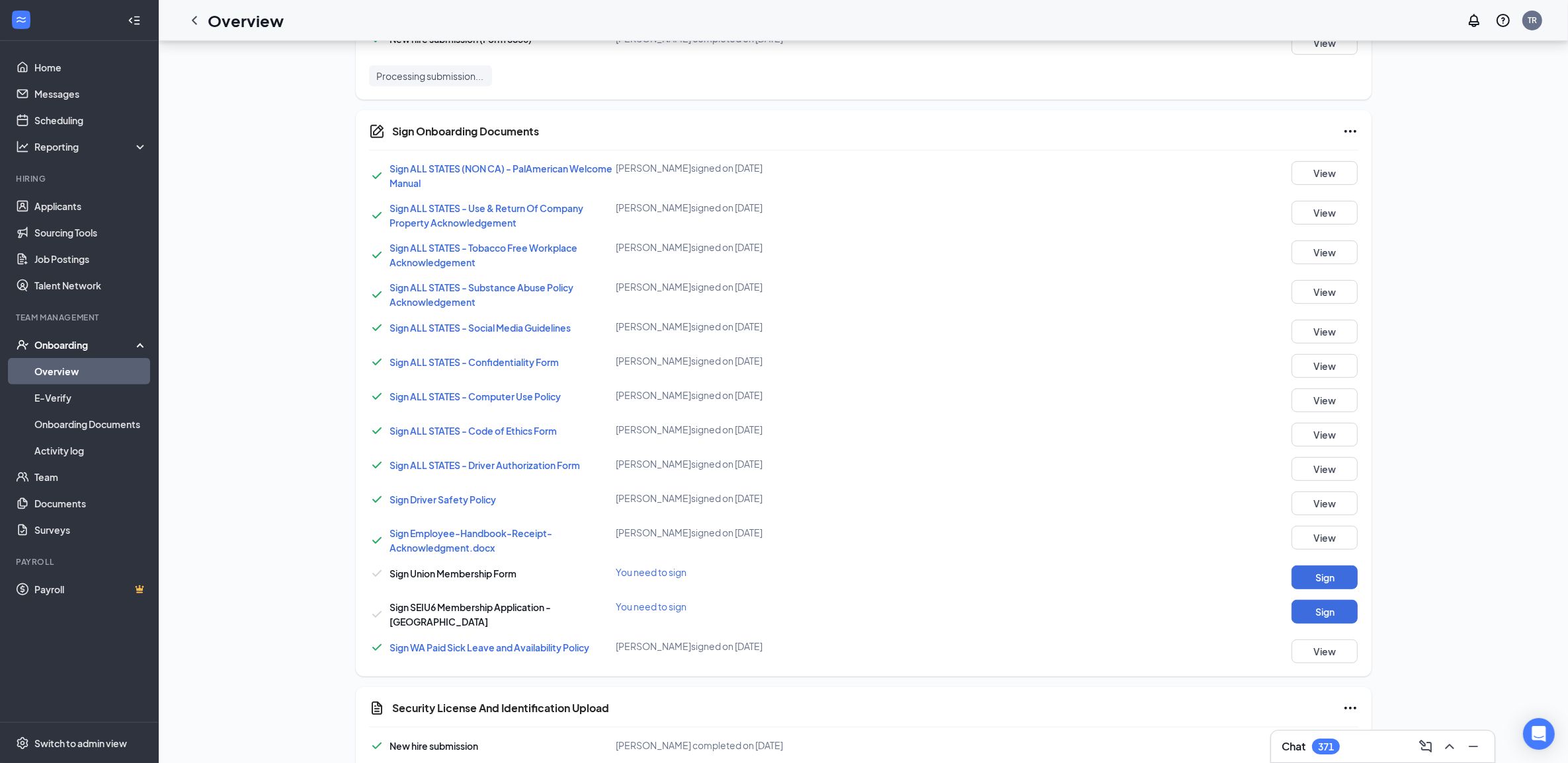
scroll to position [808, 0]
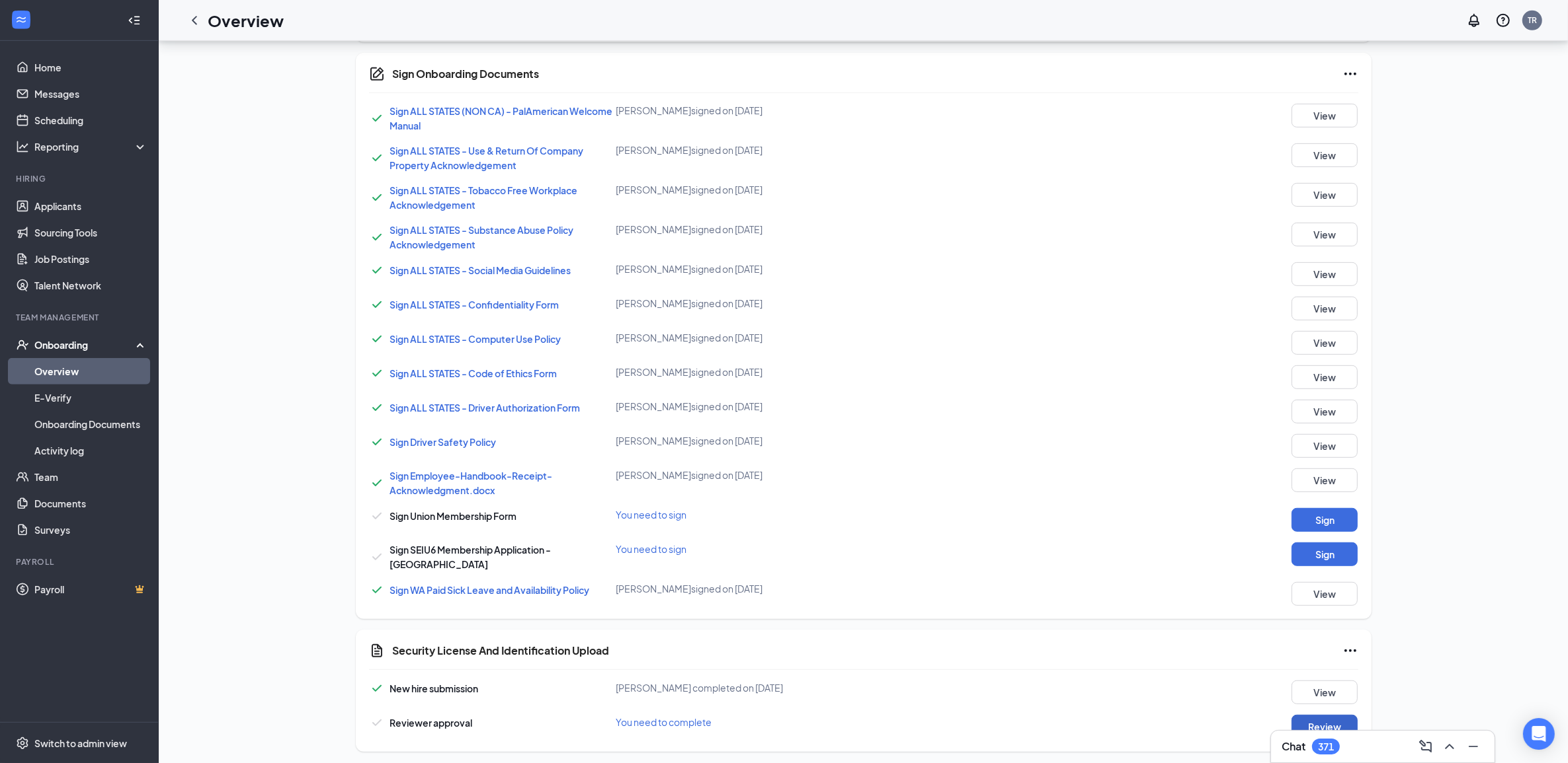
click at [1345, 723] on button "Review" at bounding box center [1324, 727] width 66 height 24
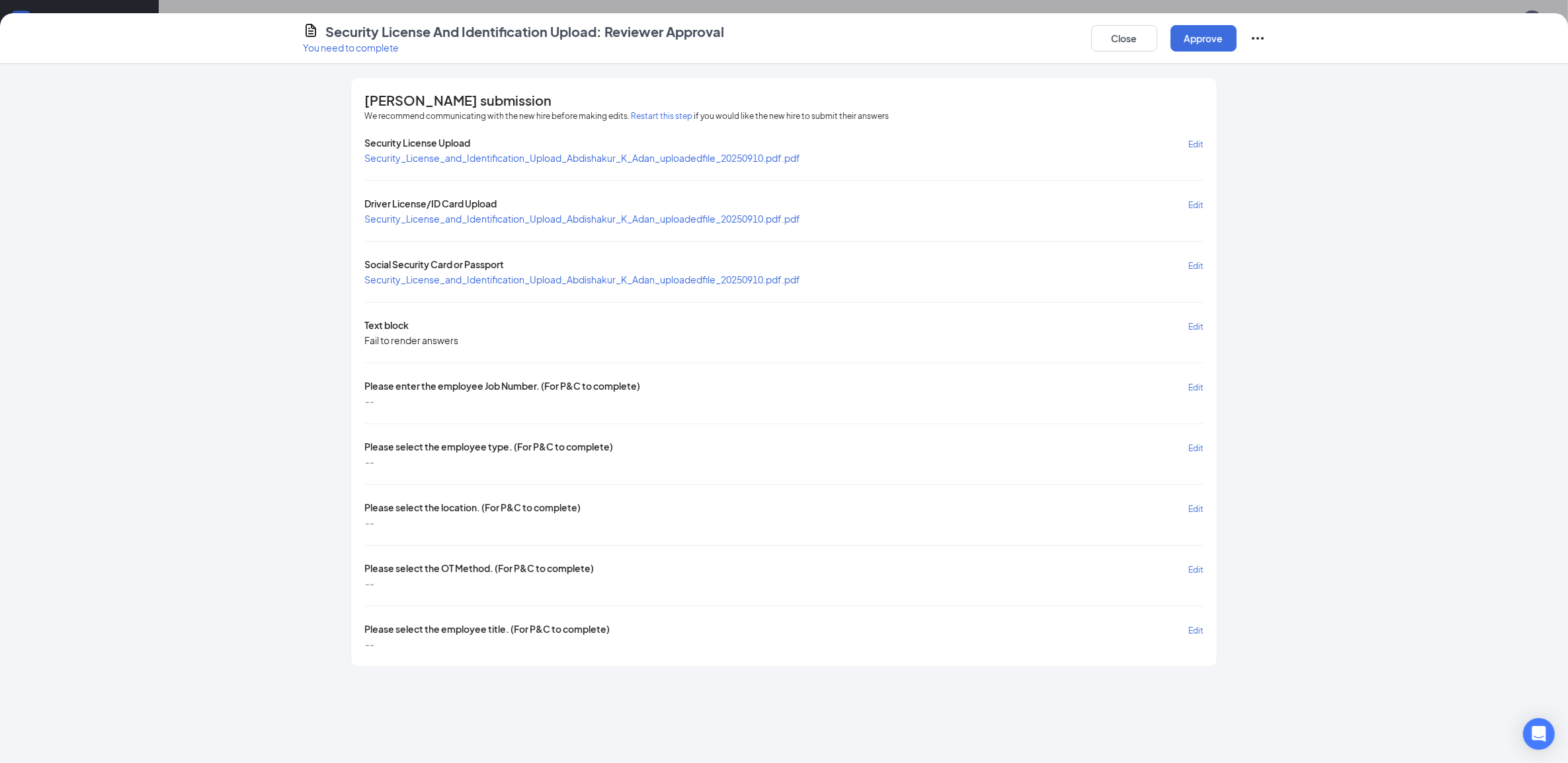
click at [678, 282] on span "Security_License_and_Identification_Upload_Abdishakur_K_Adan_uploadedfile_20250…" at bounding box center [582, 280] width 436 height 12
click at [1125, 46] on button "Close" at bounding box center [1123, 38] width 66 height 26
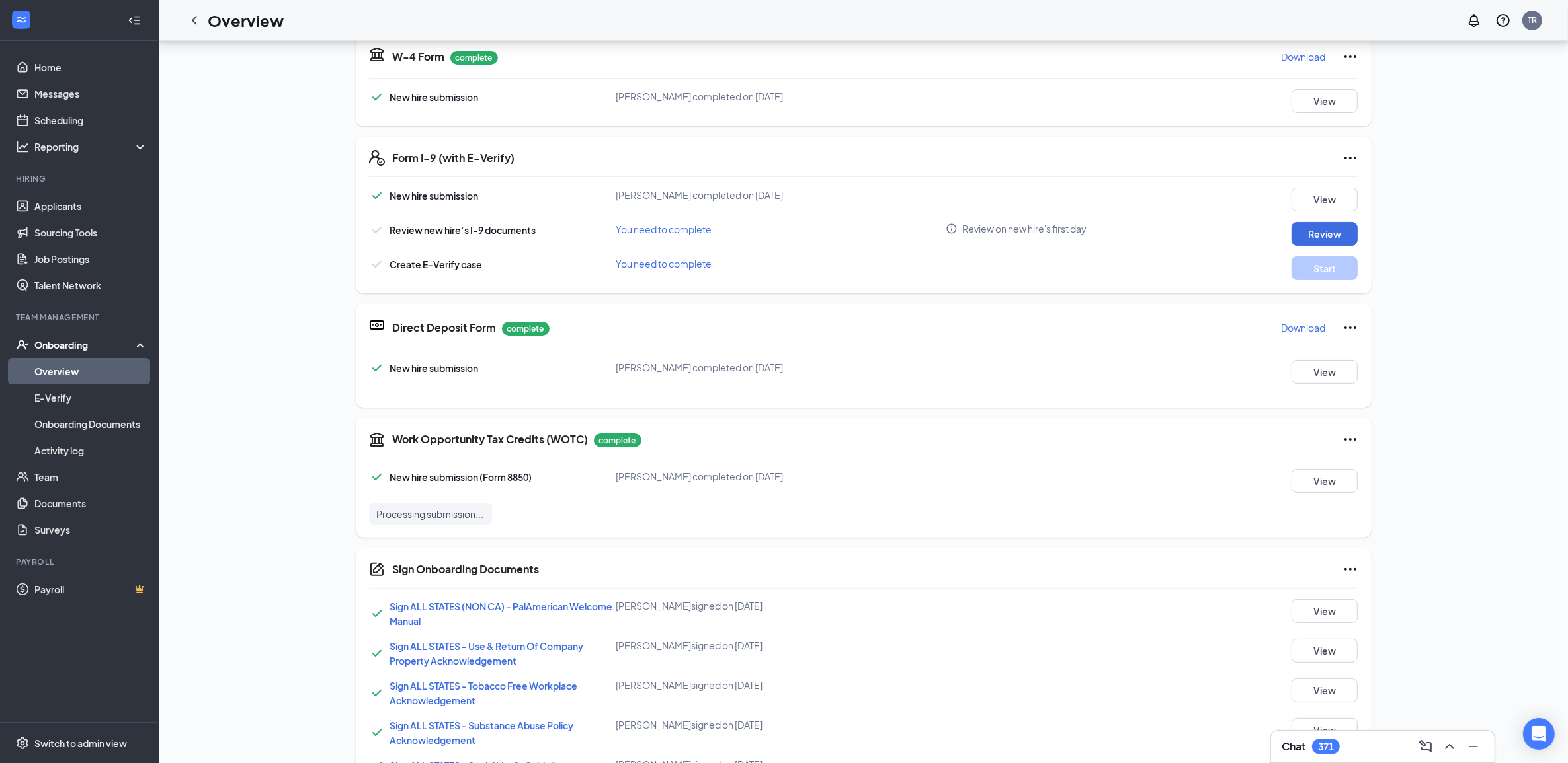
scroll to position [0, 0]
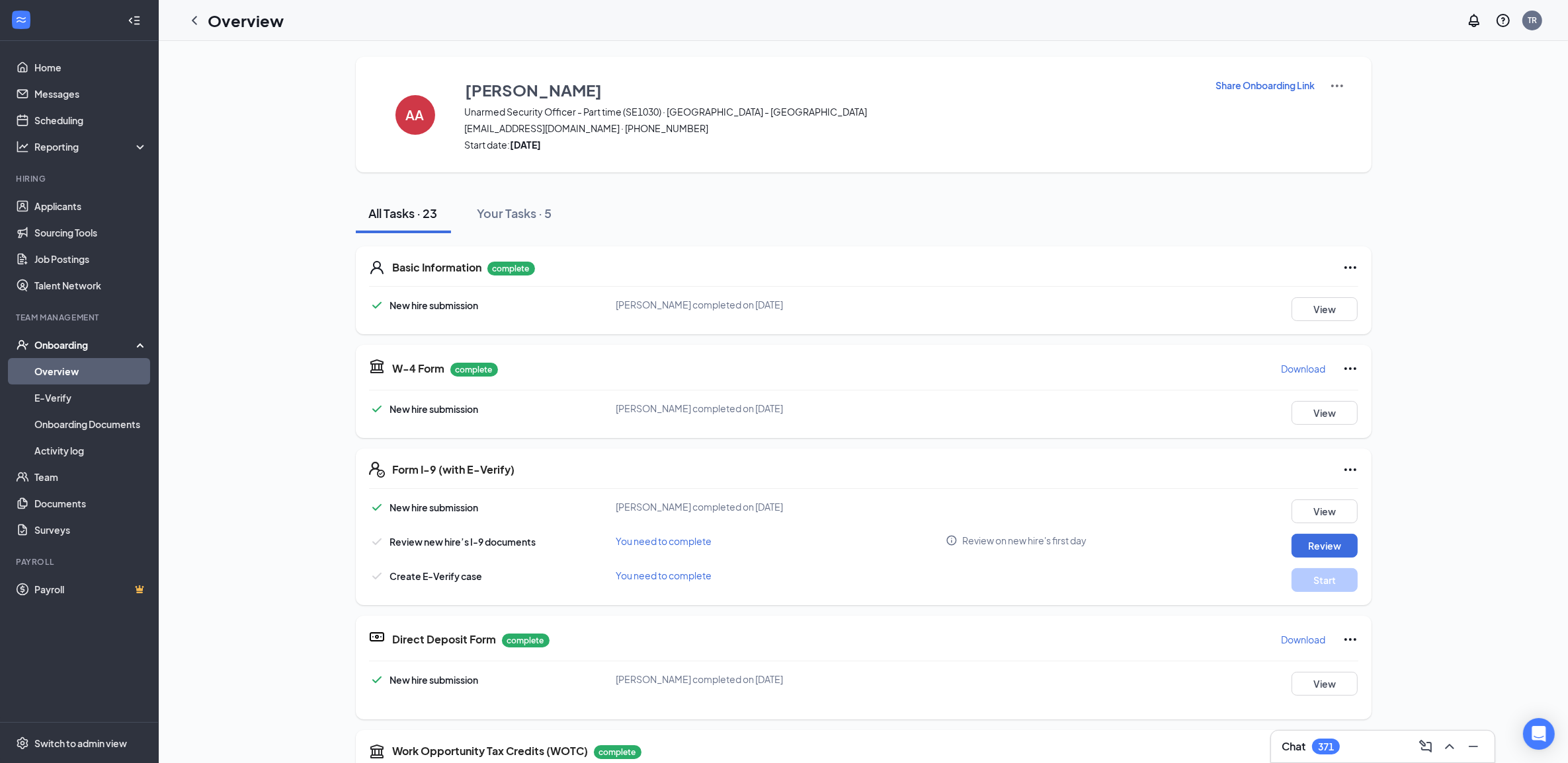
drag, startPoint x: 193, startPoint y: 19, endPoint x: 193, endPoint y: 87, distance: 68.0
click at [193, 19] on icon "ChevronLeft" at bounding box center [194, 20] width 5 height 8
